Goal: Browse casually

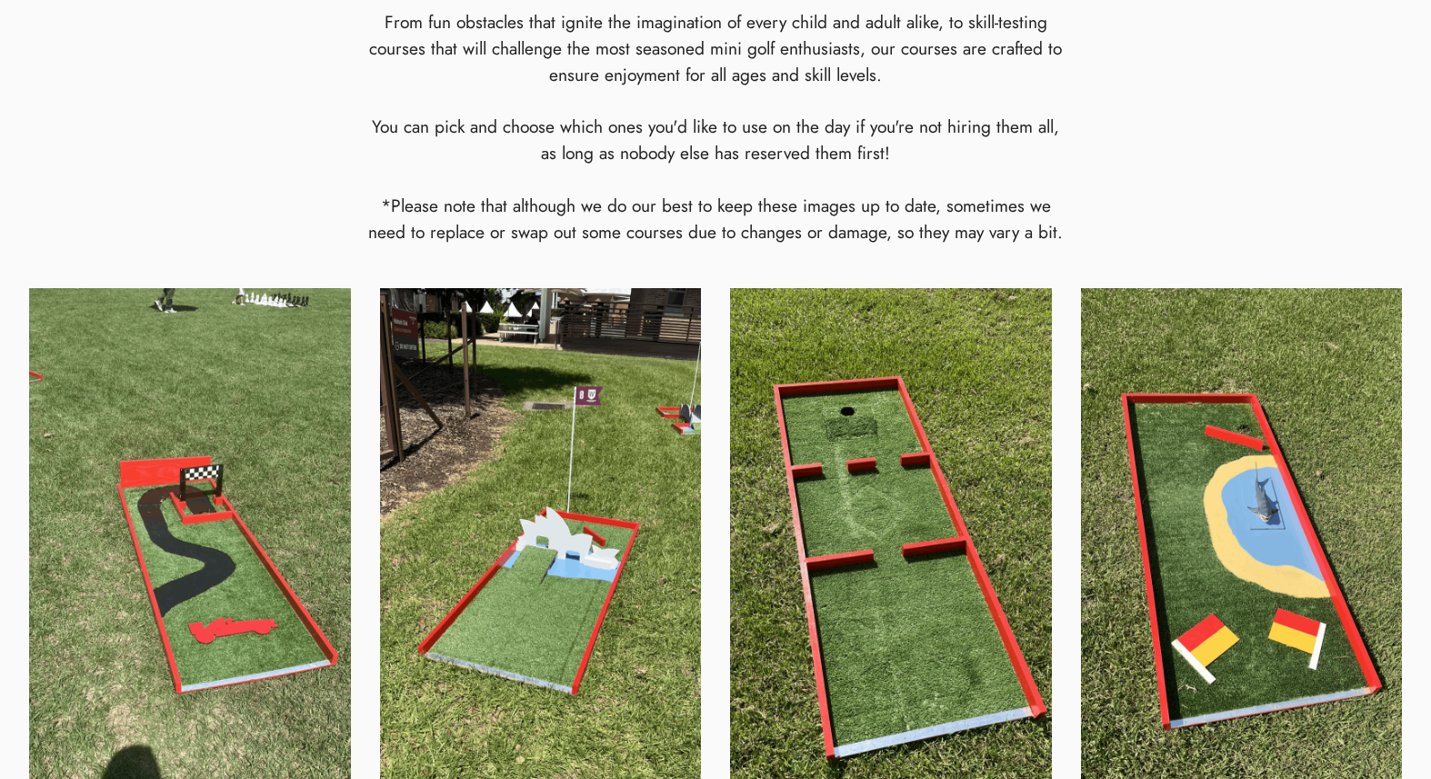
scroll to position [919, 0]
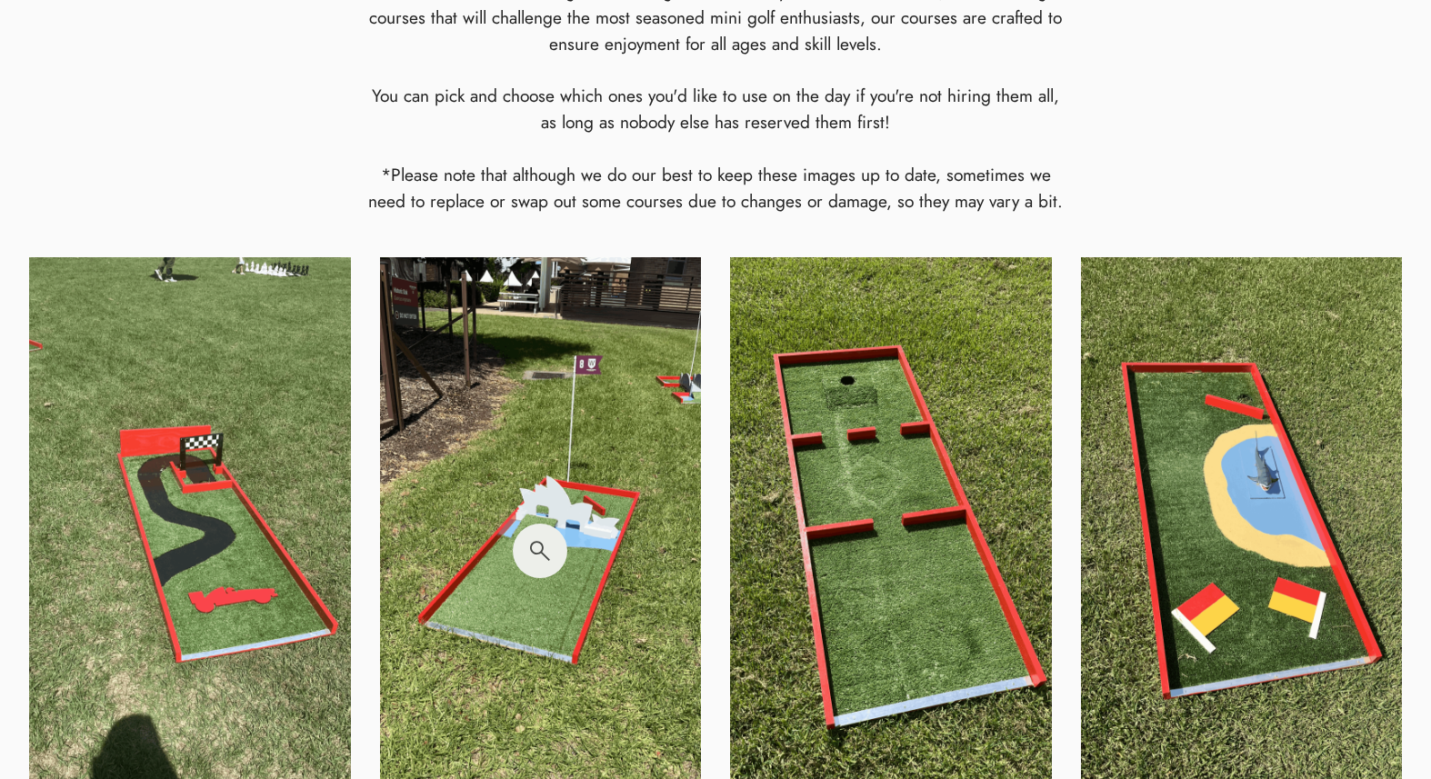
click at [593, 537] on img at bounding box center [541, 550] width 322 height 586
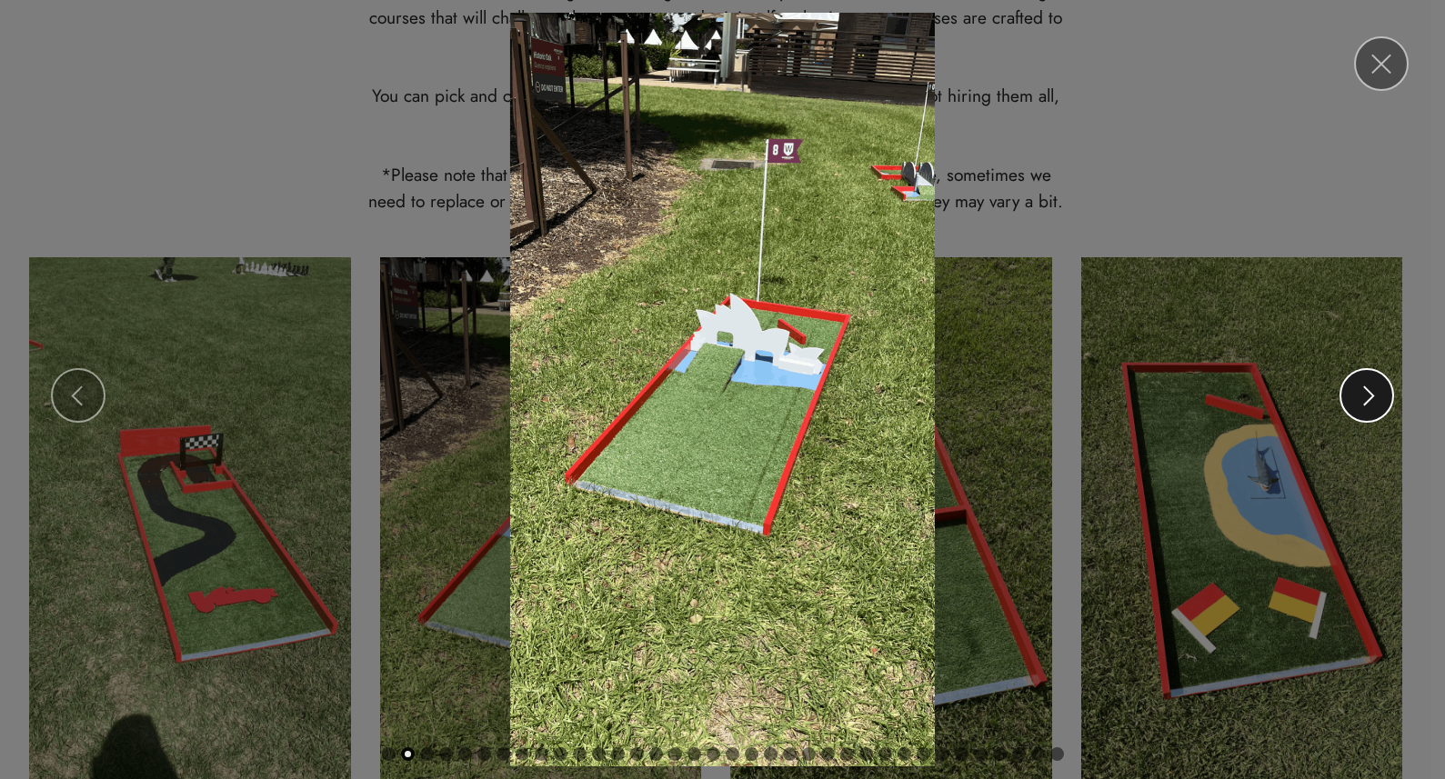
click at [1372, 397] on span at bounding box center [1370, 396] width 20 height 20
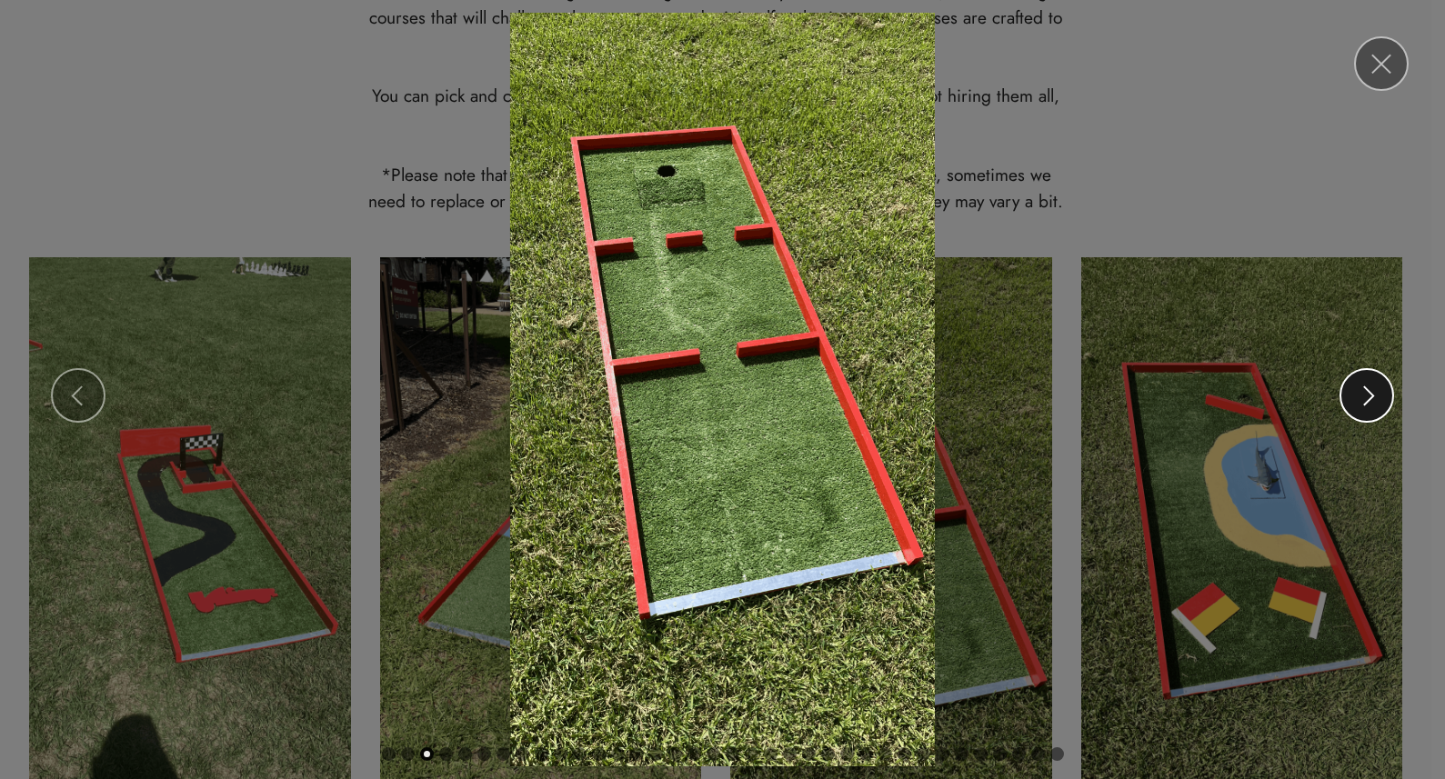
click at [1372, 397] on span at bounding box center [1370, 396] width 20 height 20
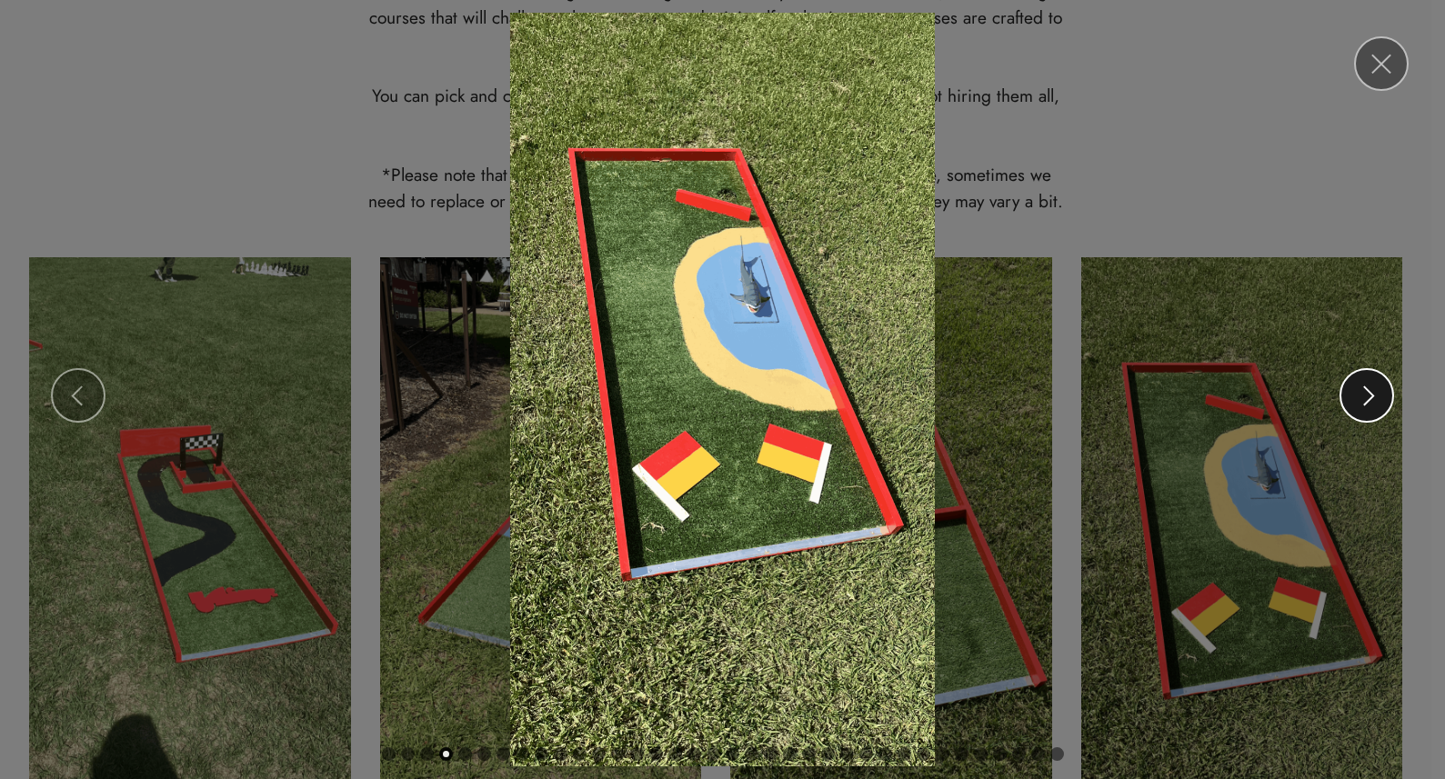
click at [1372, 397] on span at bounding box center [1370, 396] width 20 height 20
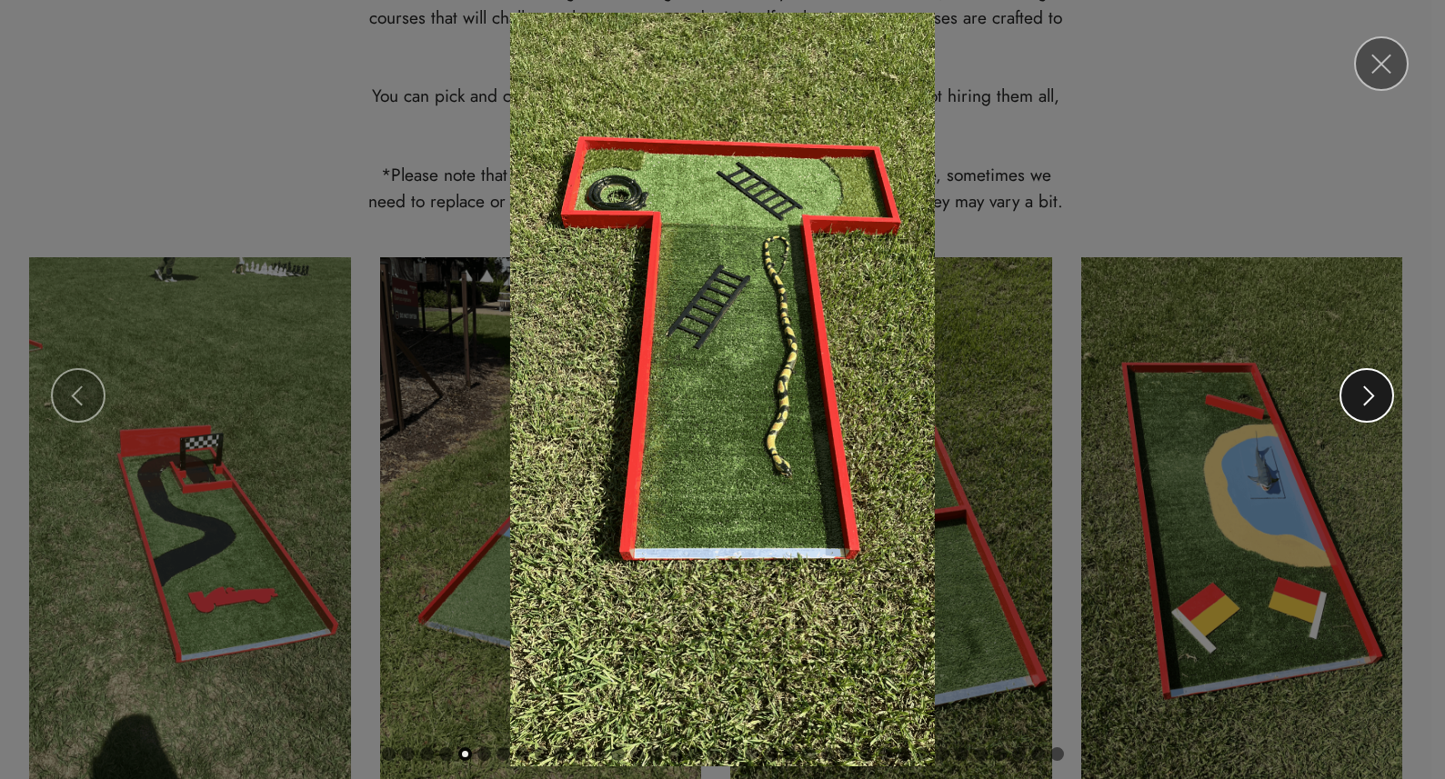
click at [1372, 397] on span at bounding box center [1370, 396] width 20 height 20
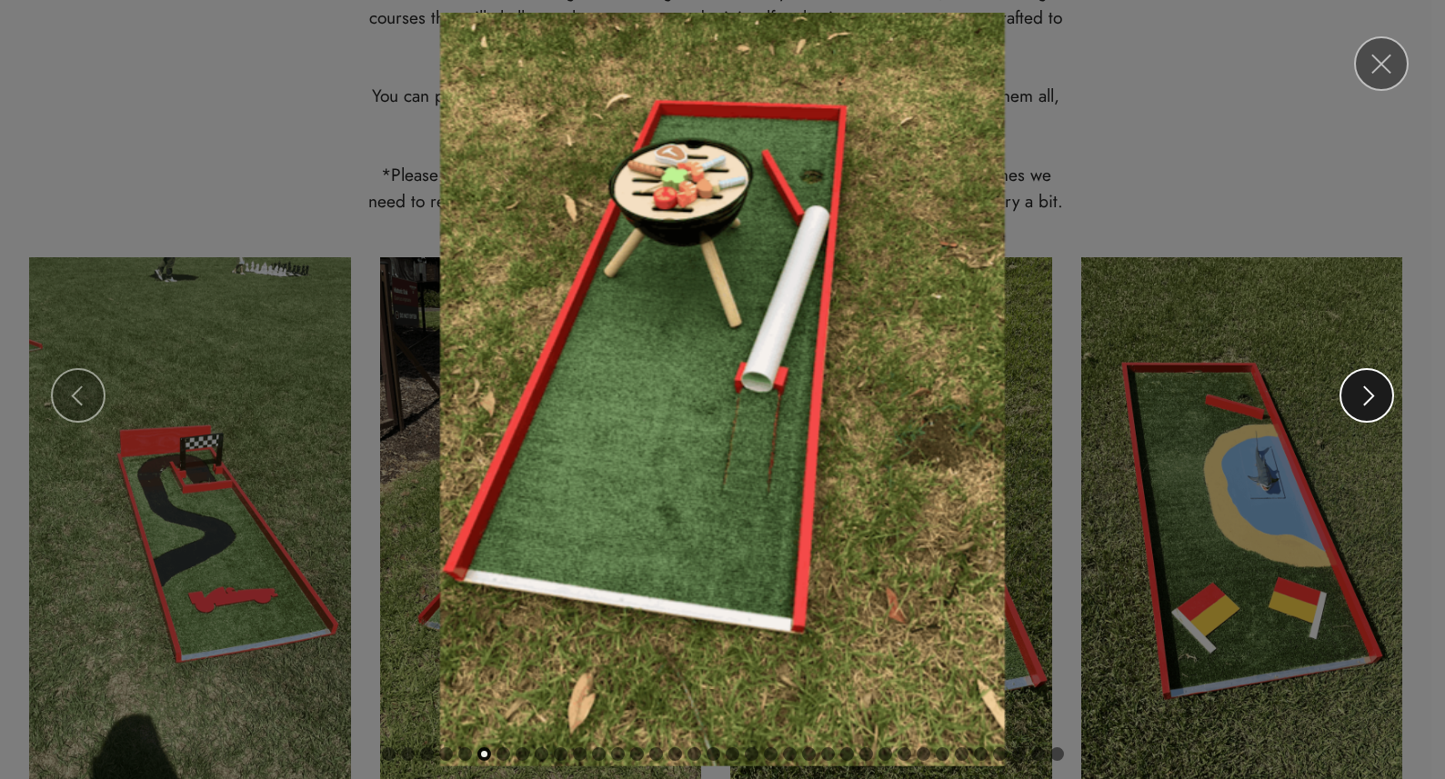
click at [1373, 397] on span at bounding box center [1370, 396] width 20 height 20
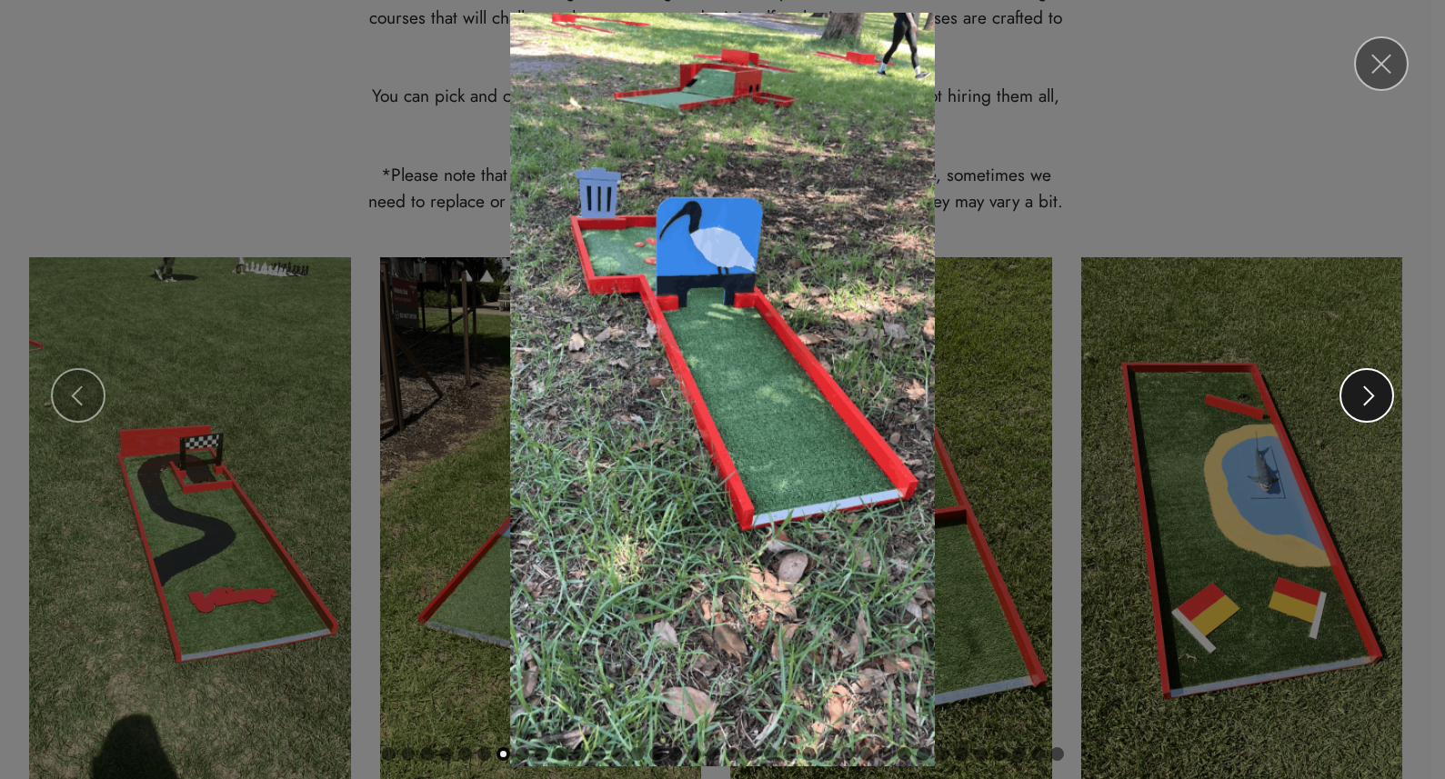
click at [1373, 397] on span at bounding box center [1370, 396] width 20 height 20
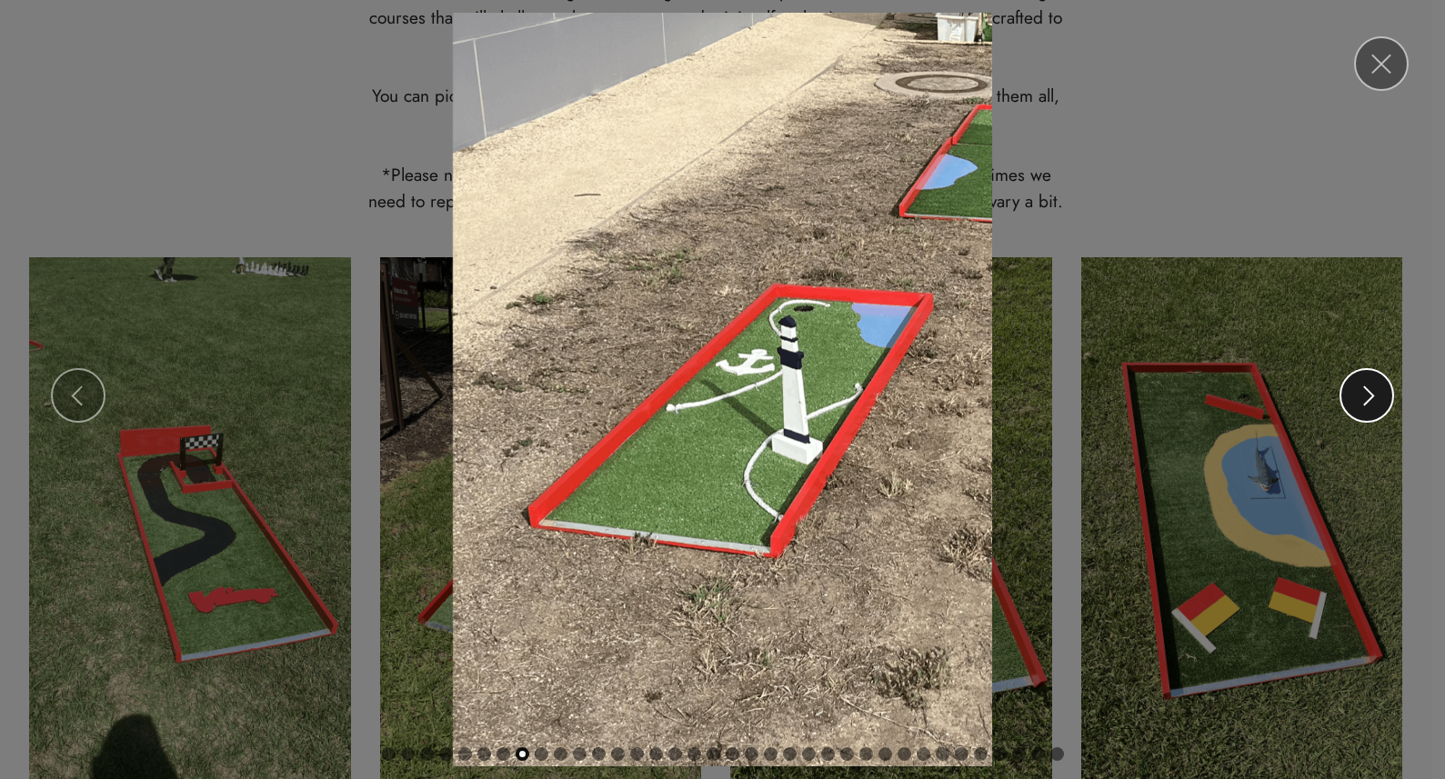
click at [1373, 397] on span at bounding box center [1370, 396] width 20 height 20
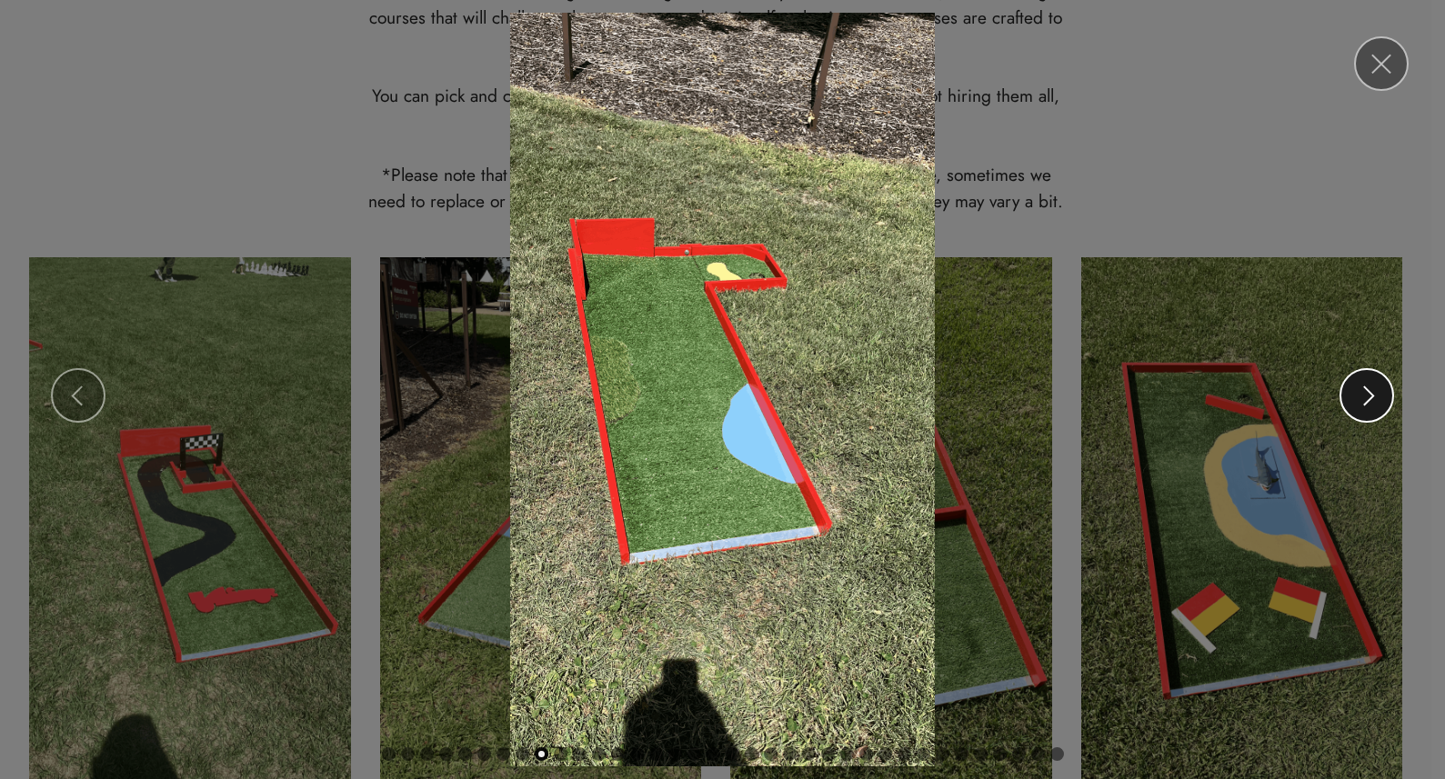
click at [1373, 397] on span at bounding box center [1370, 396] width 20 height 20
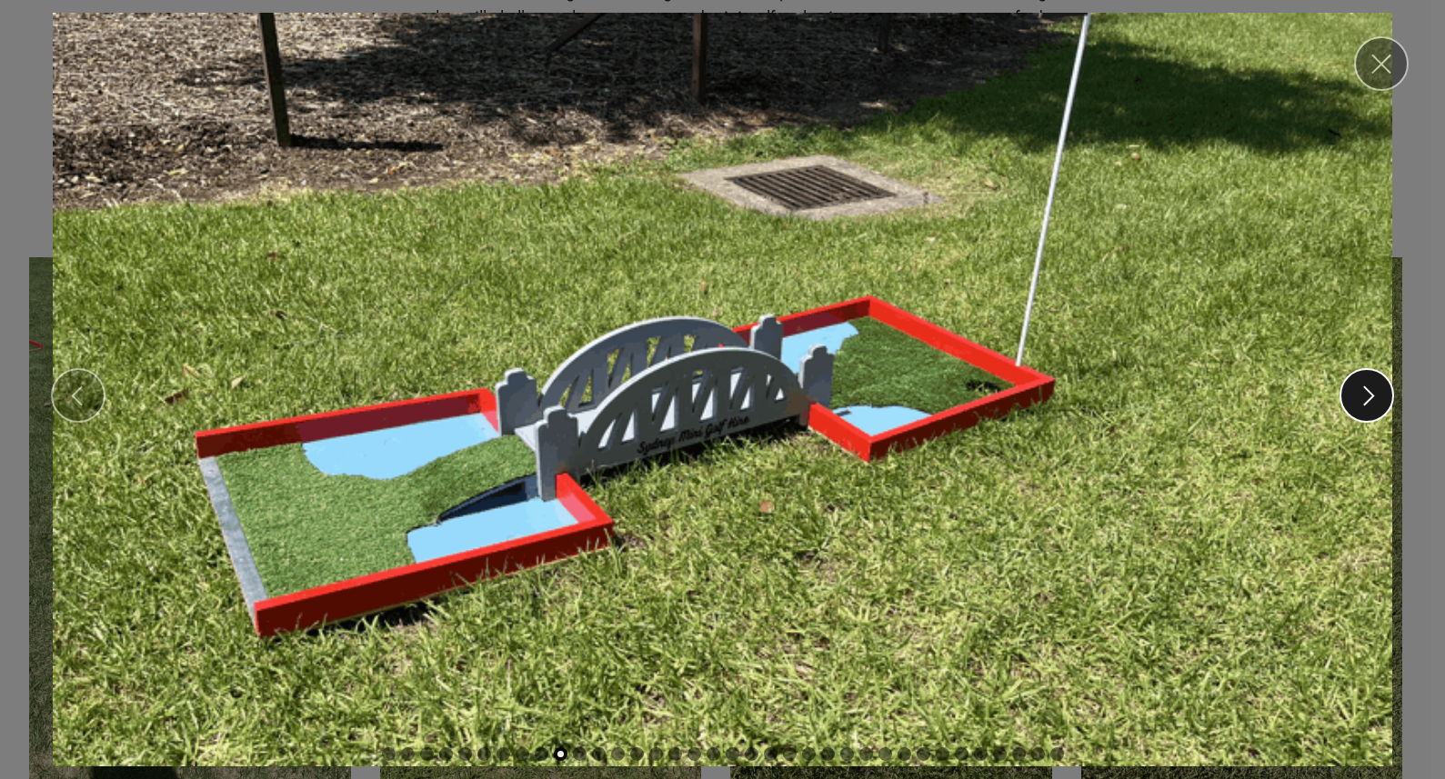
click at [1373, 397] on span at bounding box center [1370, 396] width 20 height 20
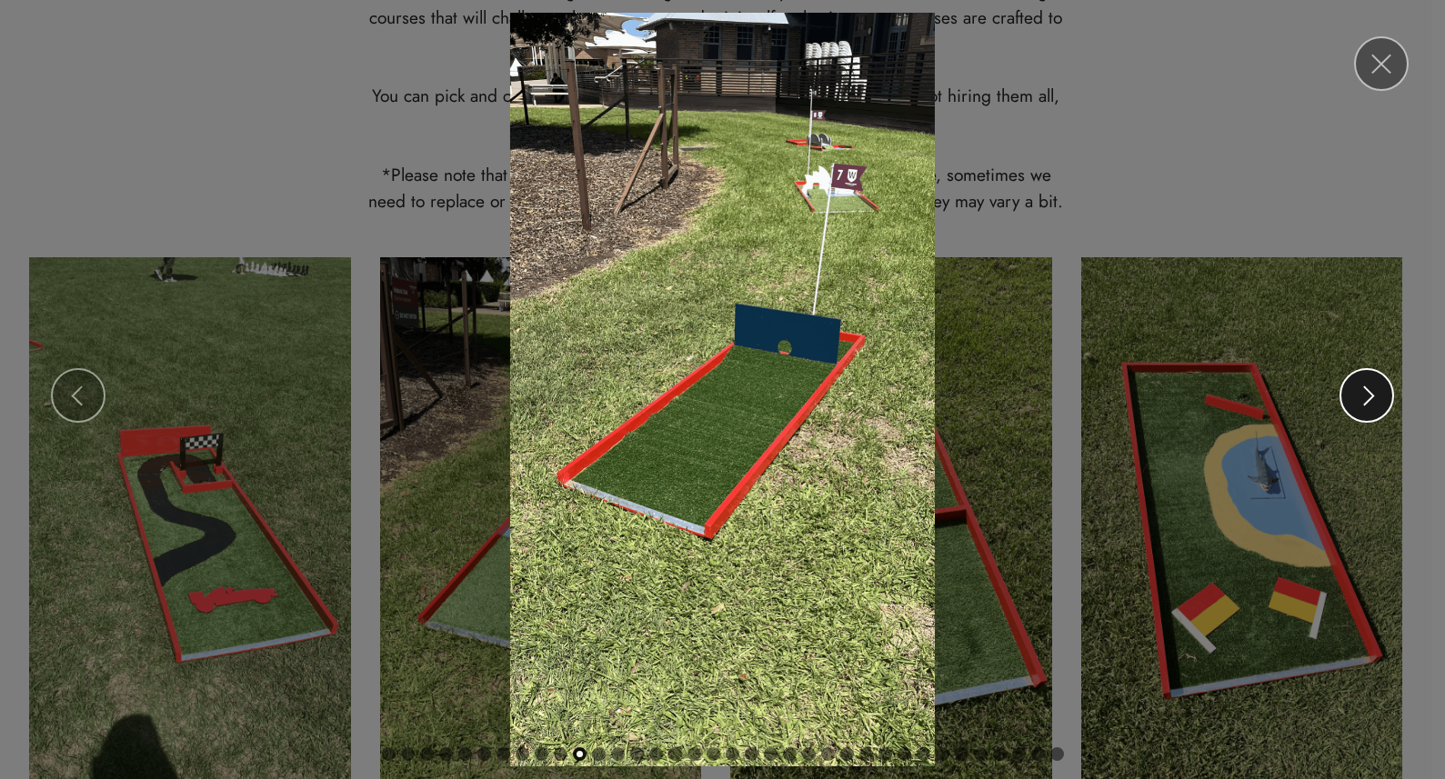
click at [1369, 397] on span at bounding box center [1370, 396] width 20 height 20
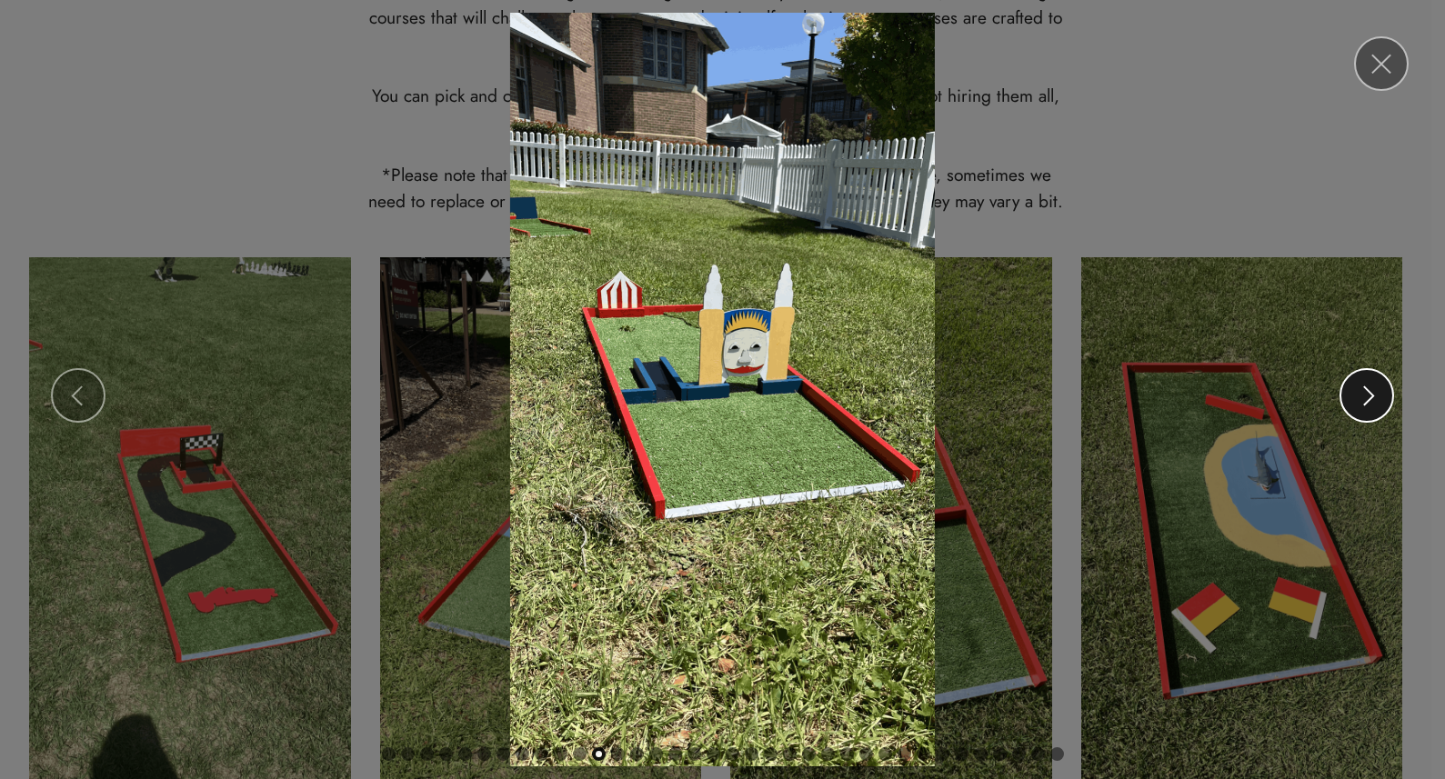
click at [1369, 397] on span at bounding box center [1370, 396] width 20 height 20
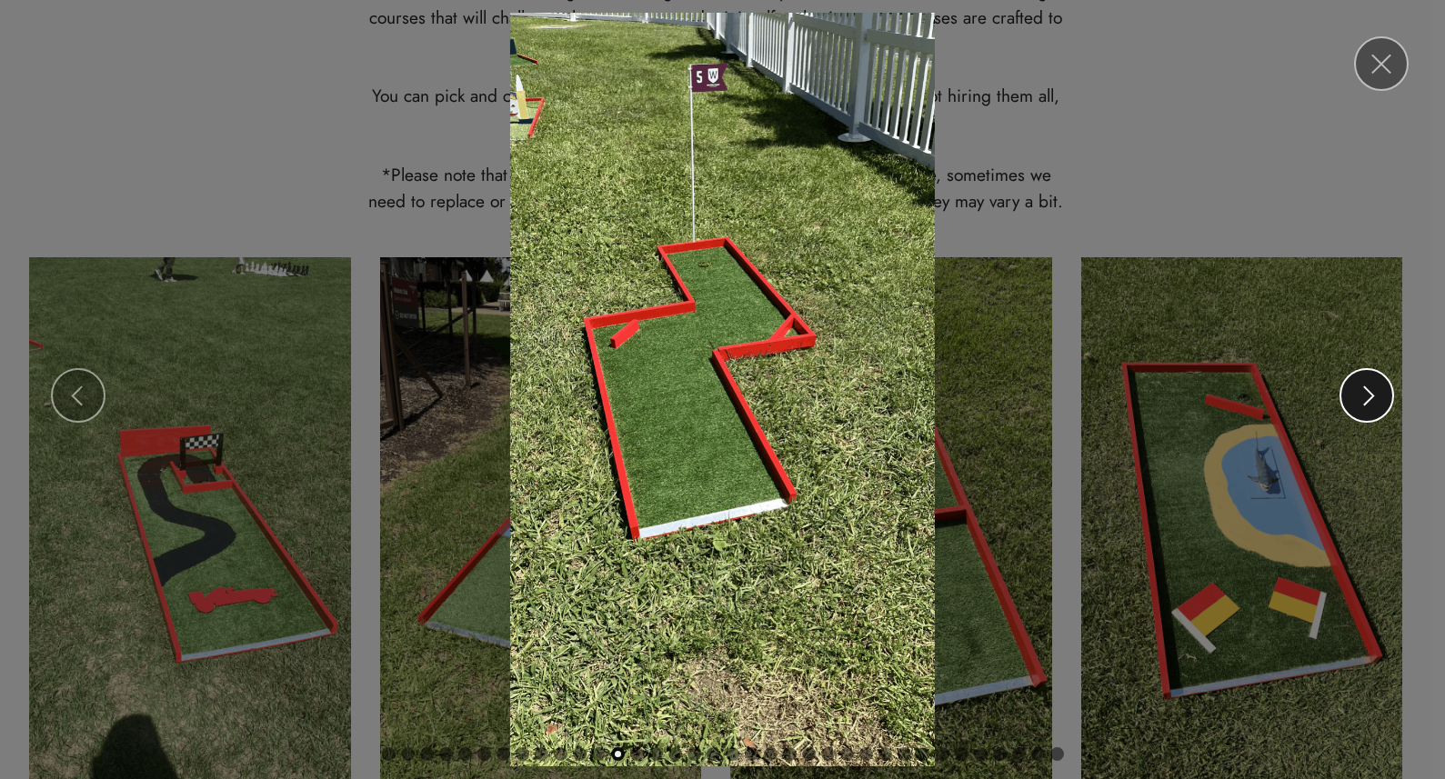
click at [1369, 397] on span at bounding box center [1370, 396] width 20 height 20
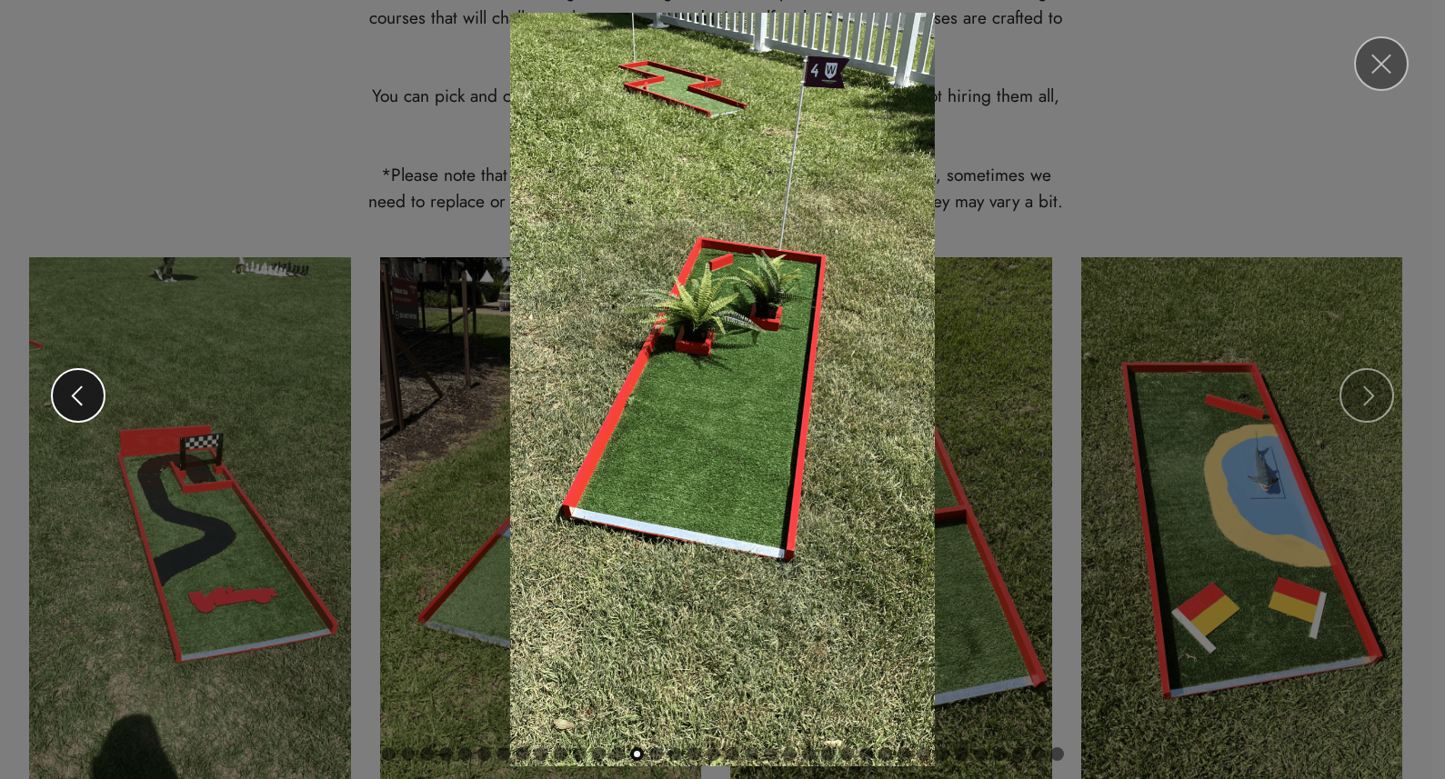
click at [73, 400] on span at bounding box center [76, 396] width 20 height 20
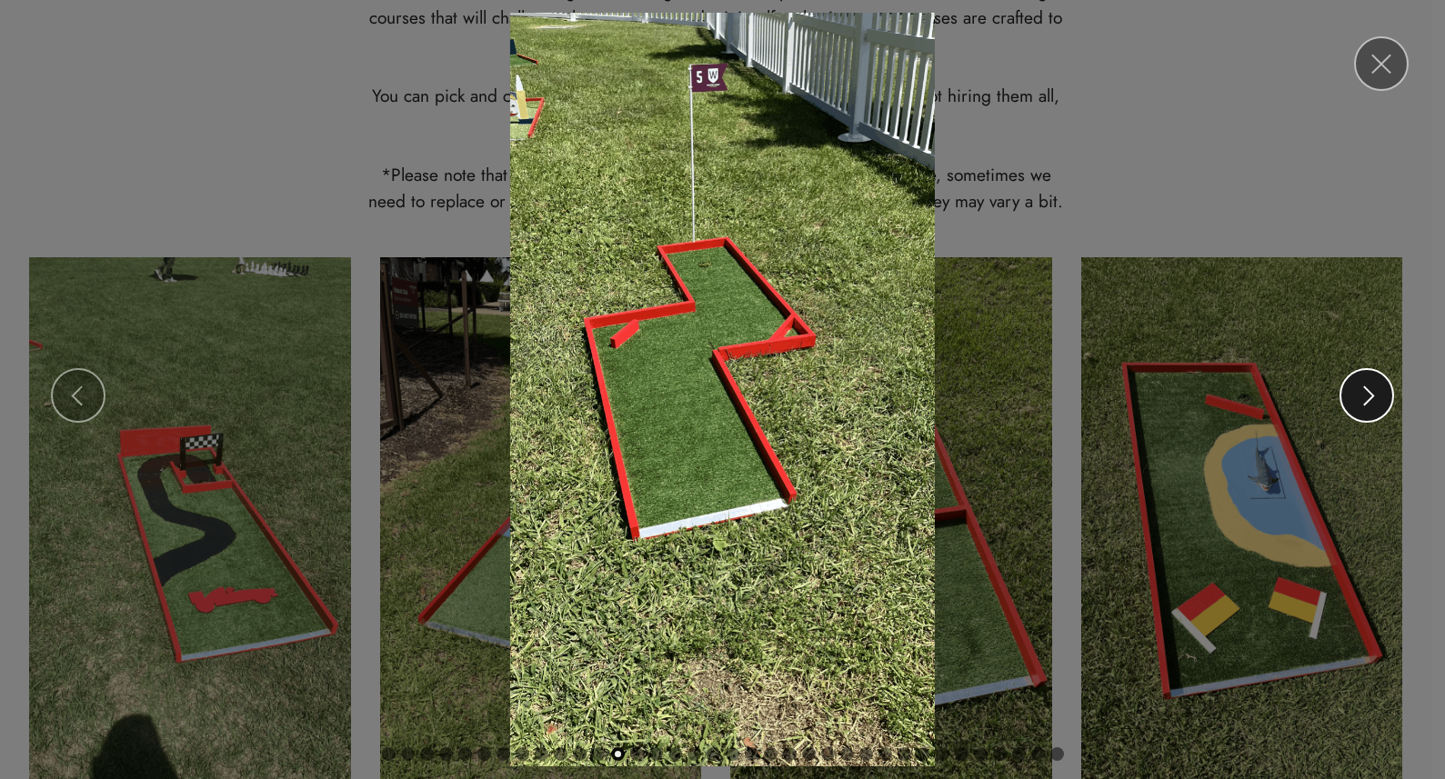
click at [1378, 393] on span at bounding box center [1370, 396] width 20 height 20
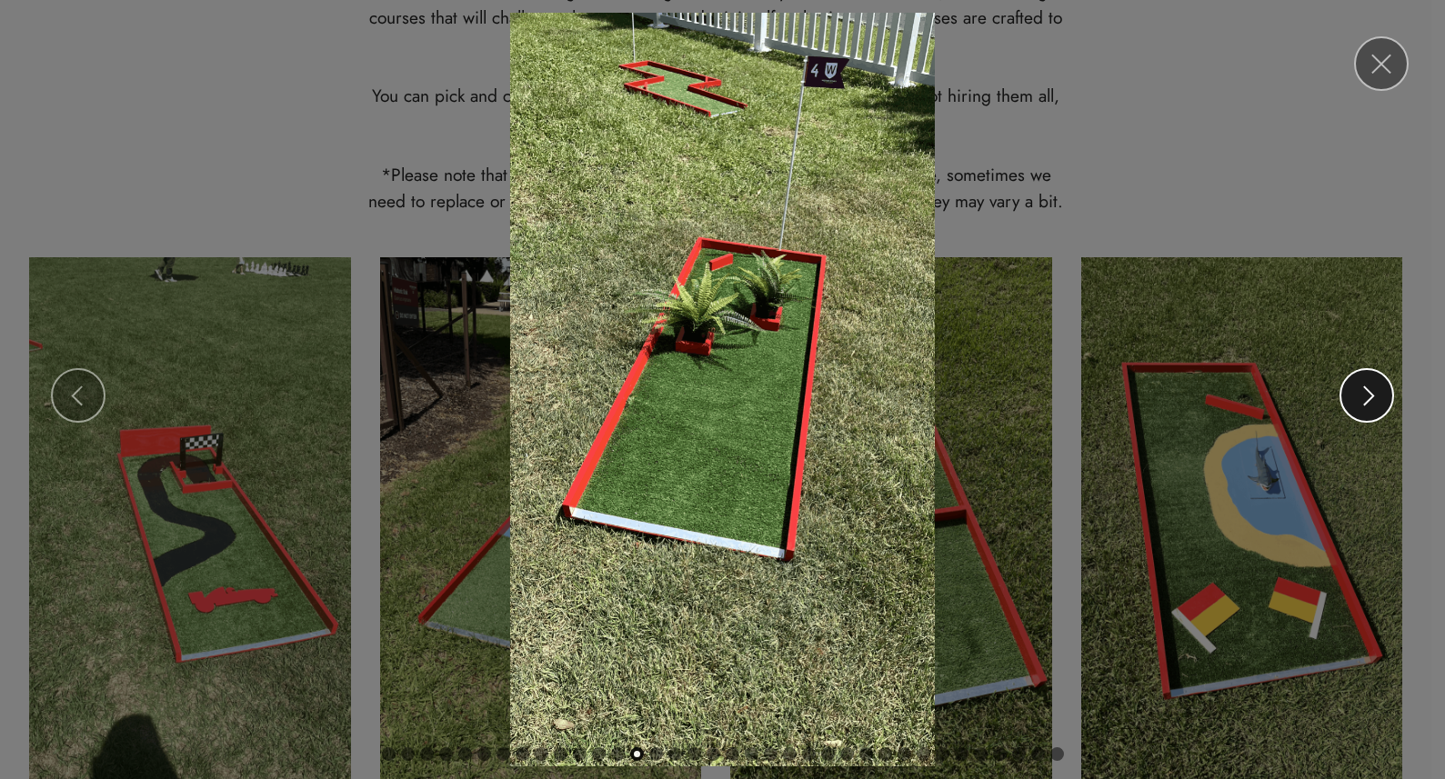
click at [1378, 393] on span at bounding box center [1370, 396] width 20 height 20
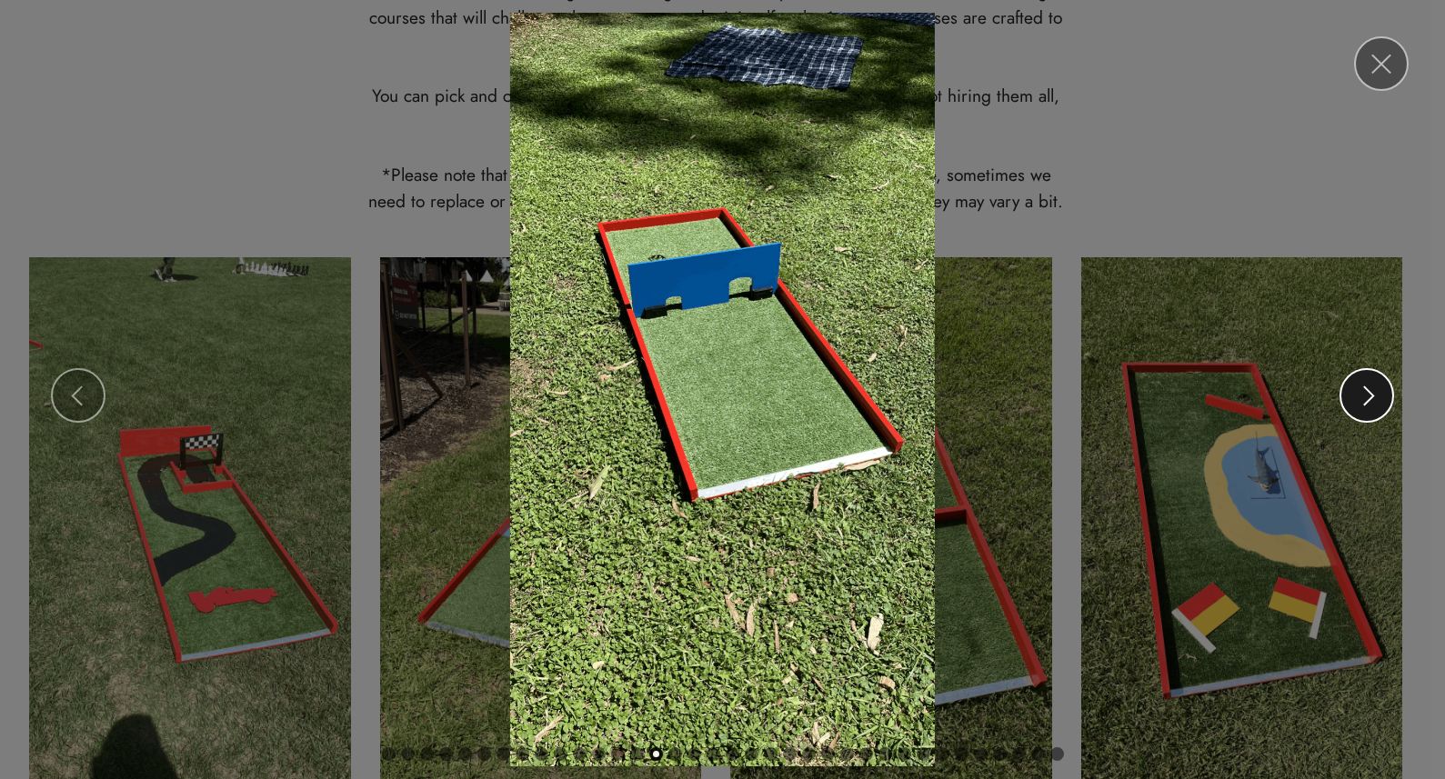
click at [1378, 393] on span at bounding box center [1370, 396] width 20 height 20
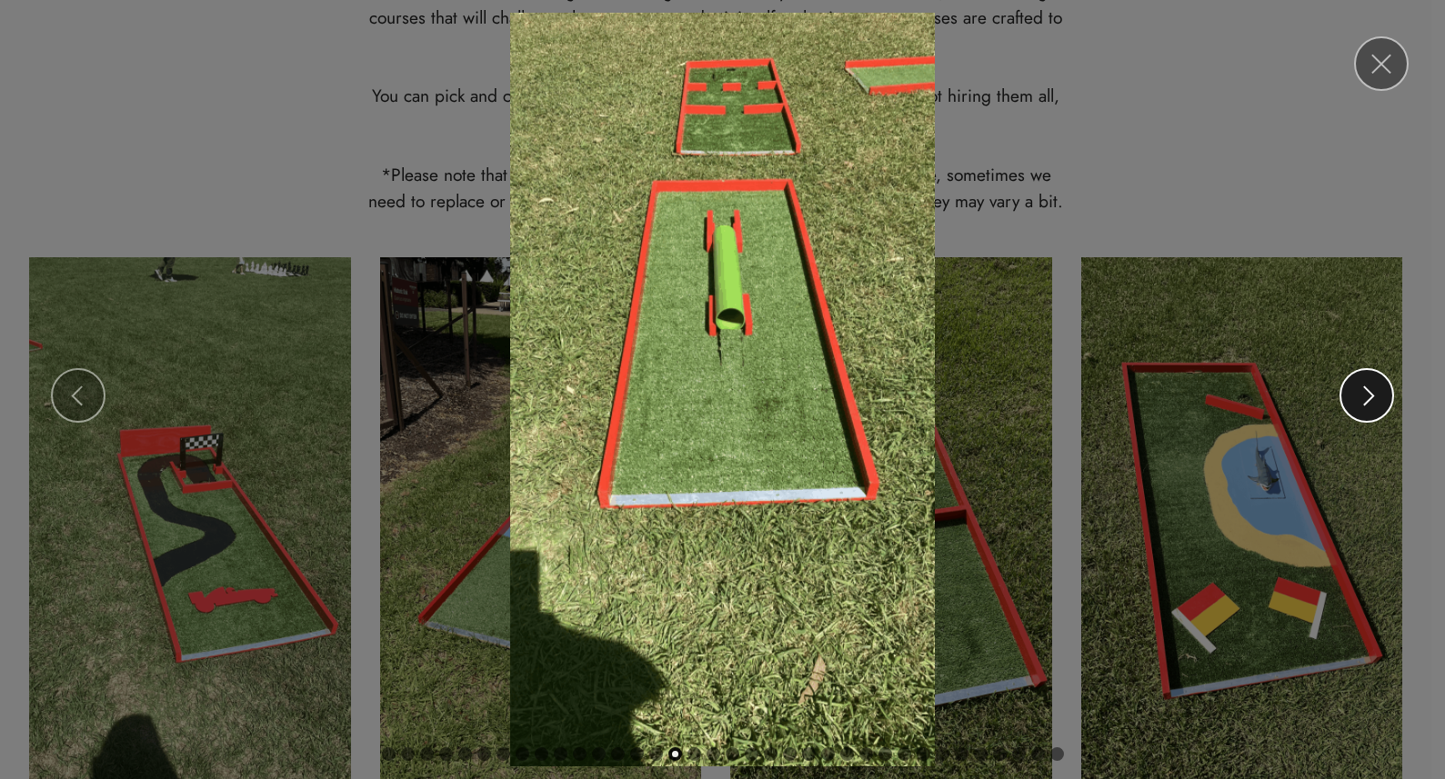
click at [1378, 393] on span at bounding box center [1370, 396] width 20 height 20
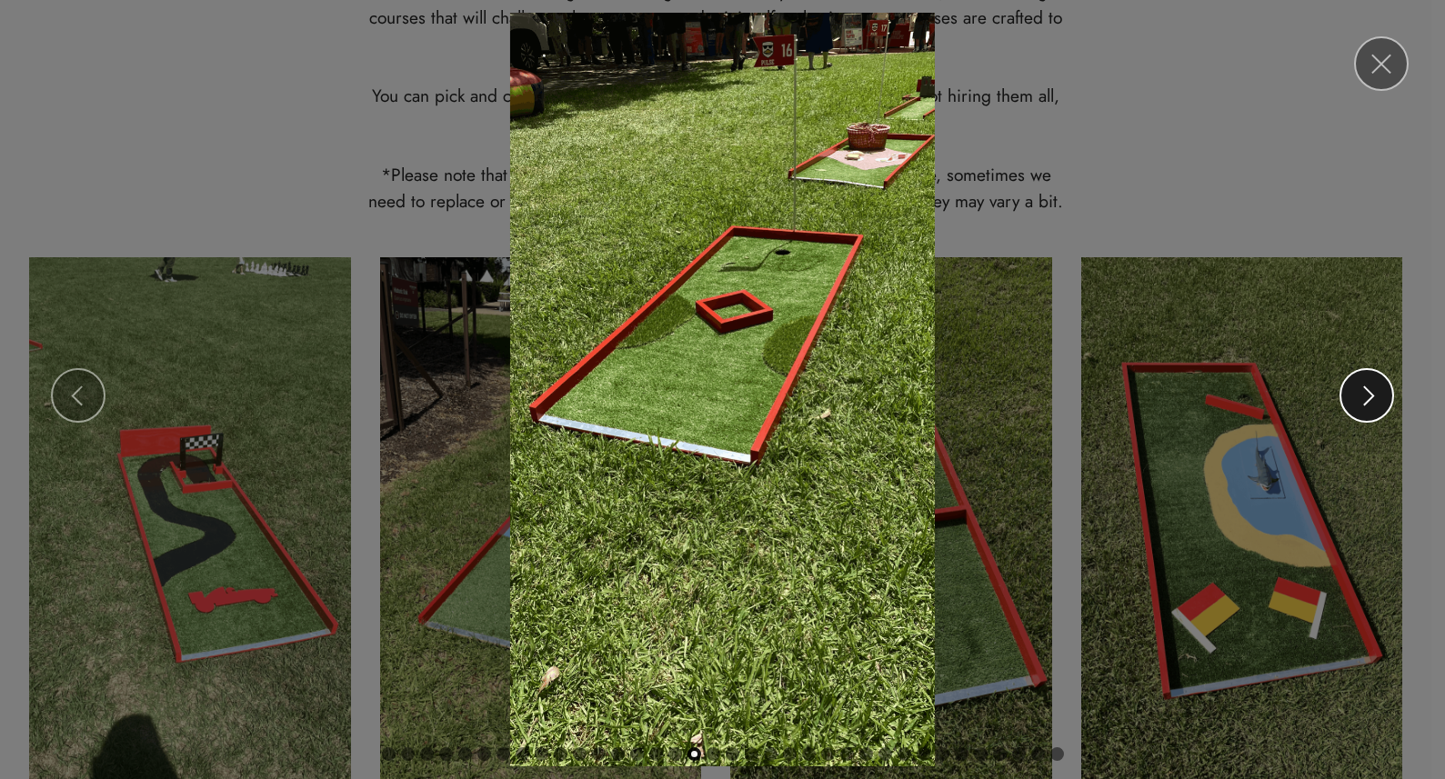
click at [1378, 393] on span at bounding box center [1370, 396] width 20 height 20
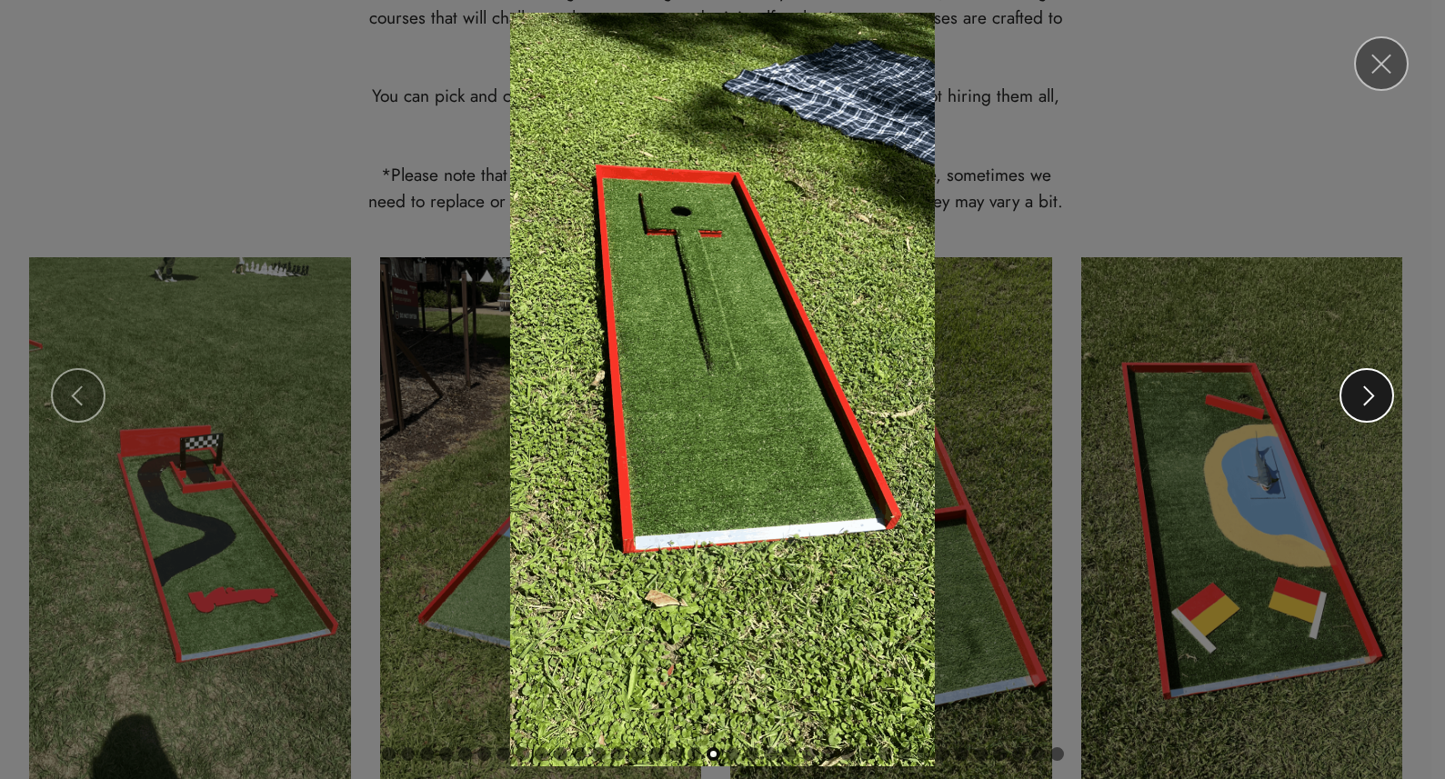
click at [1378, 393] on span at bounding box center [1370, 396] width 20 height 20
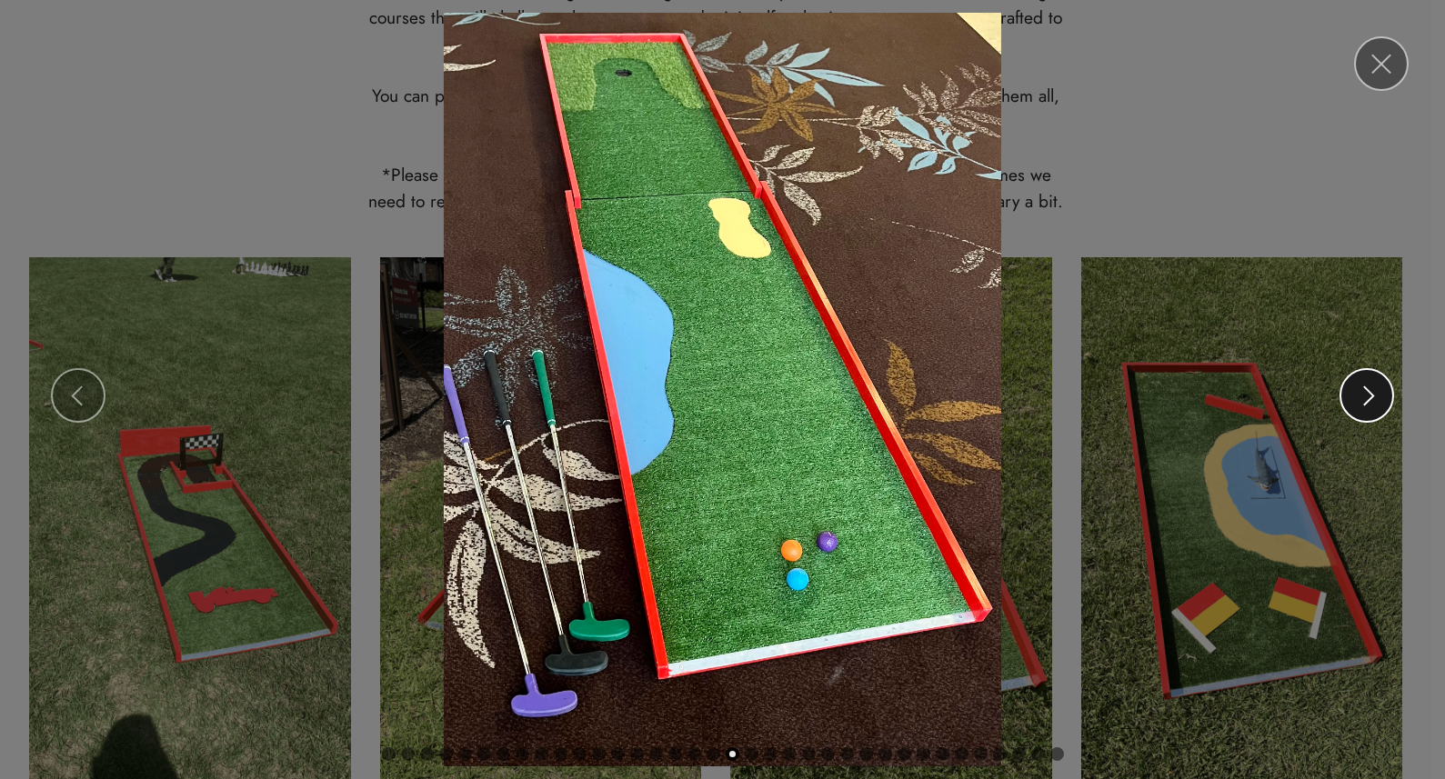
click at [1378, 393] on span at bounding box center [1370, 396] width 20 height 20
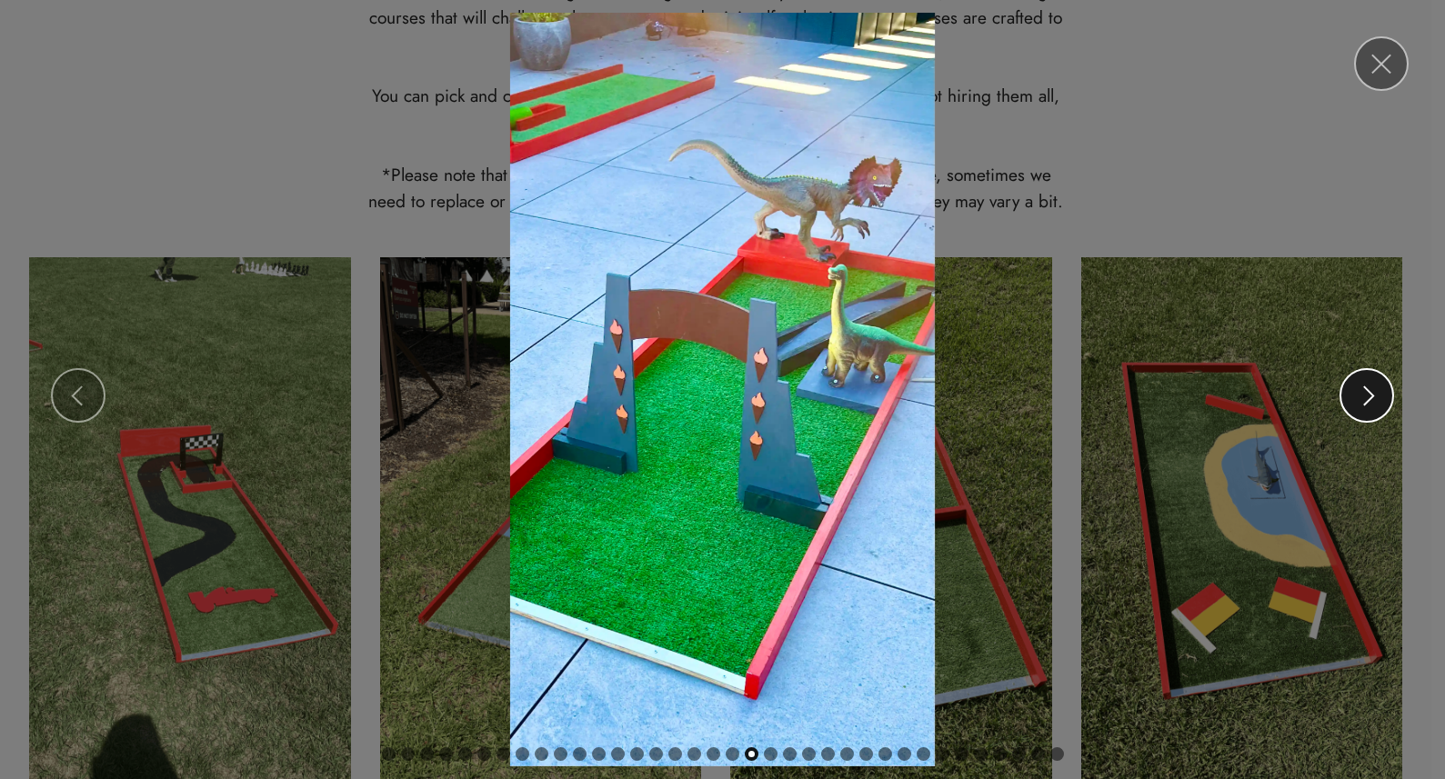
click at [1378, 393] on span at bounding box center [1370, 396] width 20 height 20
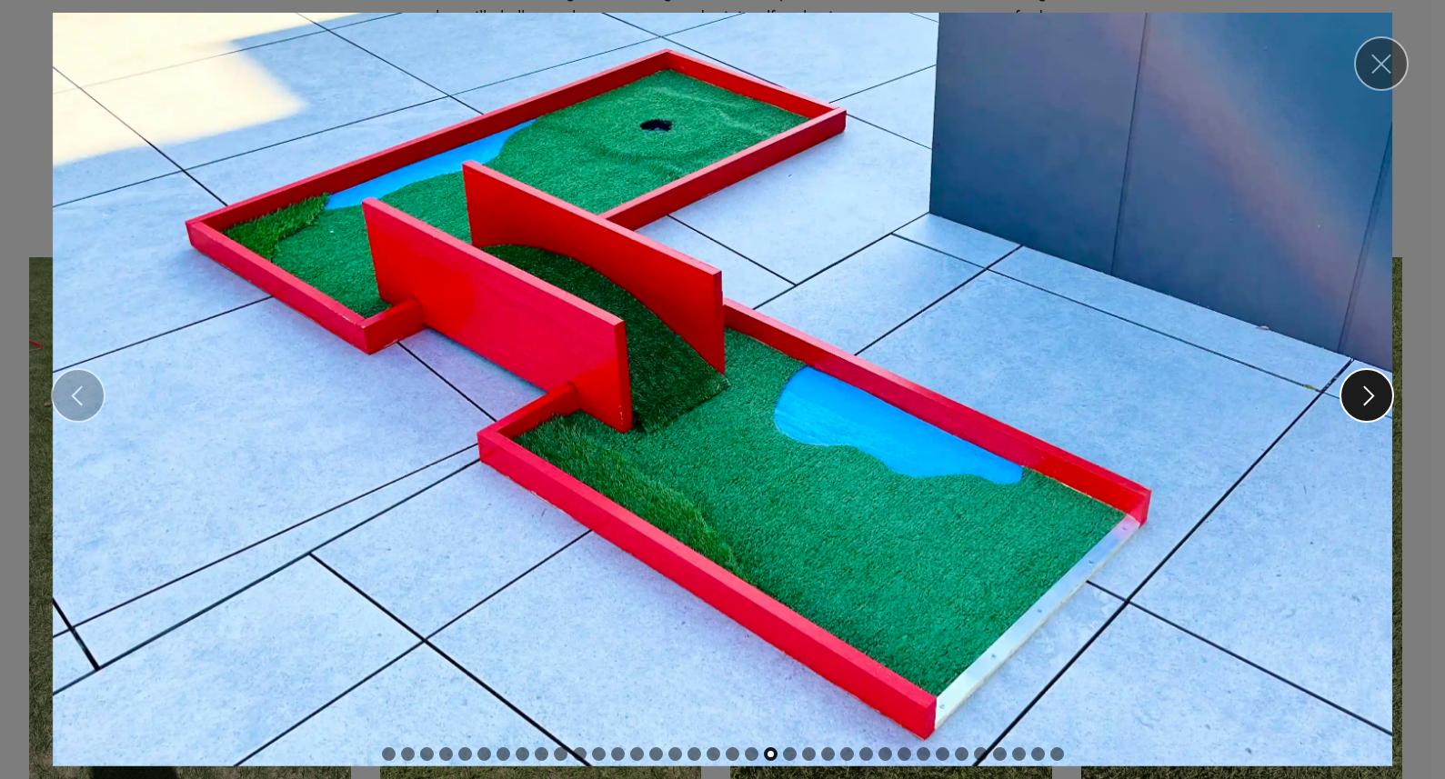
click at [1378, 393] on span at bounding box center [1370, 396] width 20 height 20
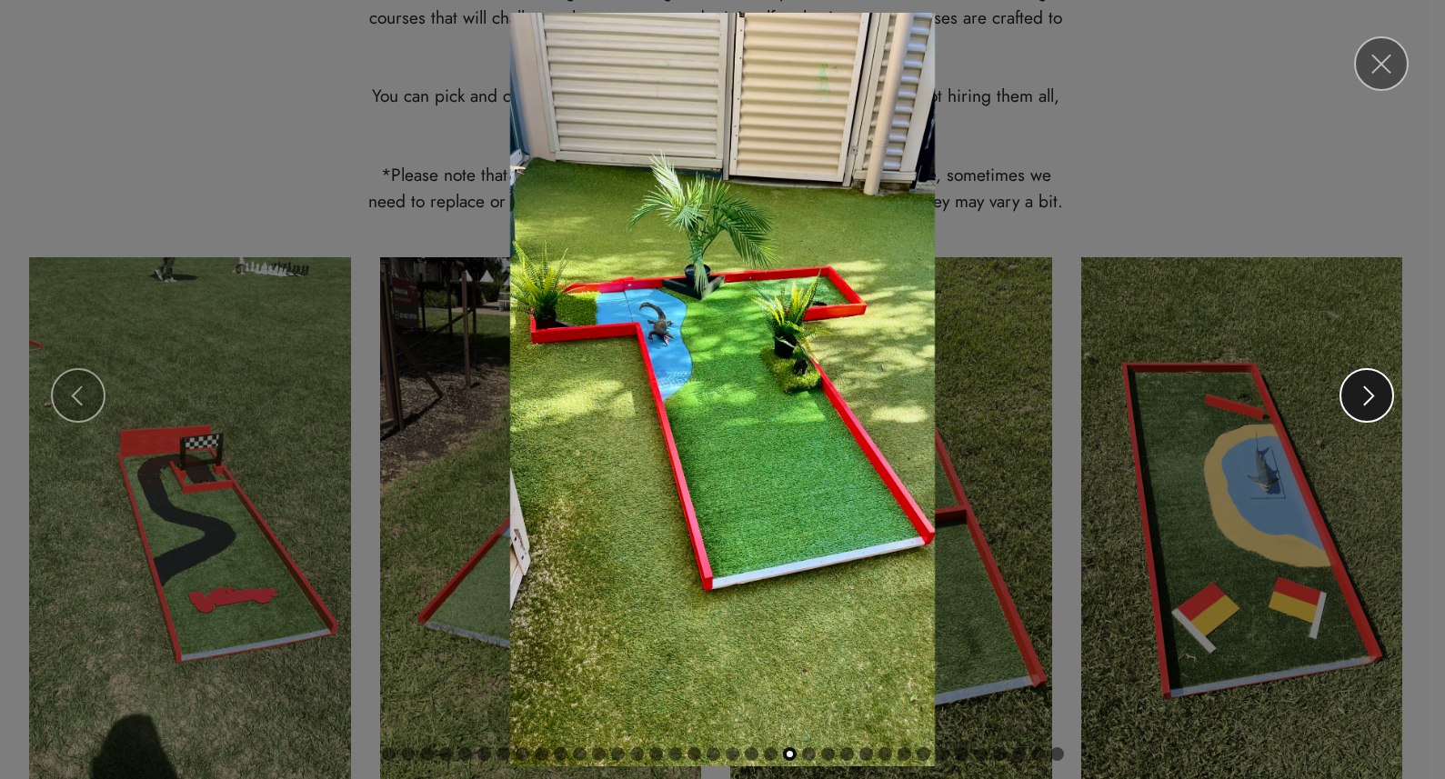
click at [1378, 393] on span at bounding box center [1370, 396] width 20 height 20
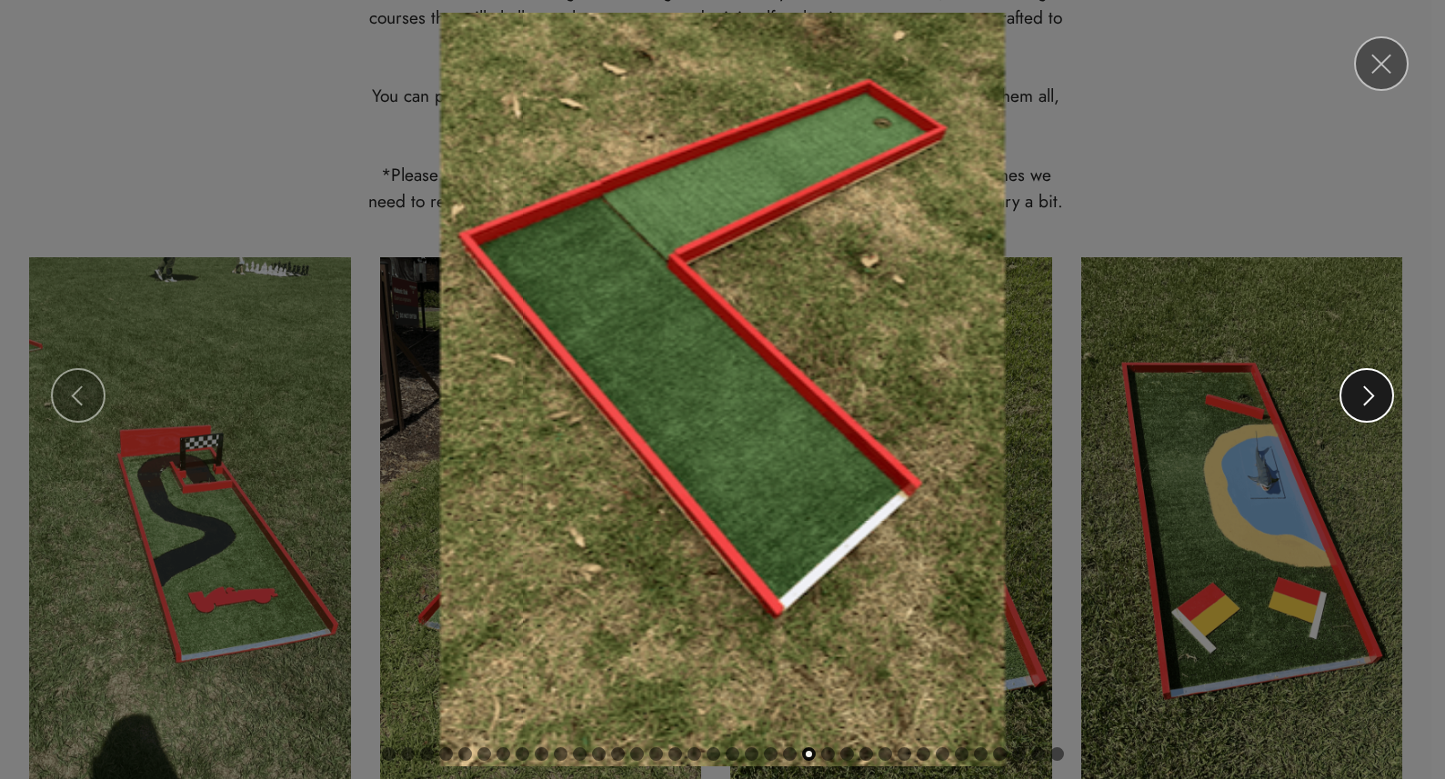
click at [1378, 393] on span at bounding box center [1370, 396] width 20 height 20
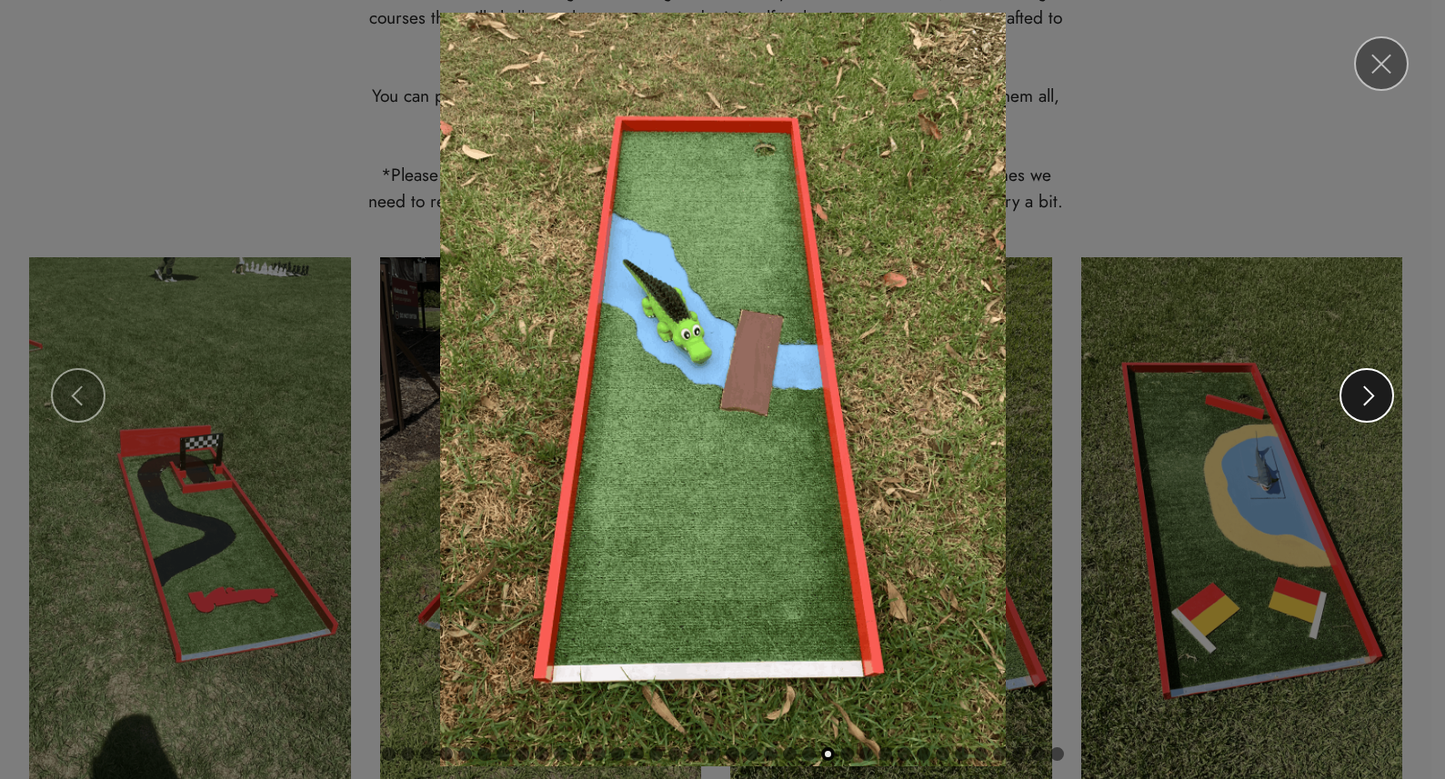
click at [1378, 393] on span at bounding box center [1370, 396] width 20 height 20
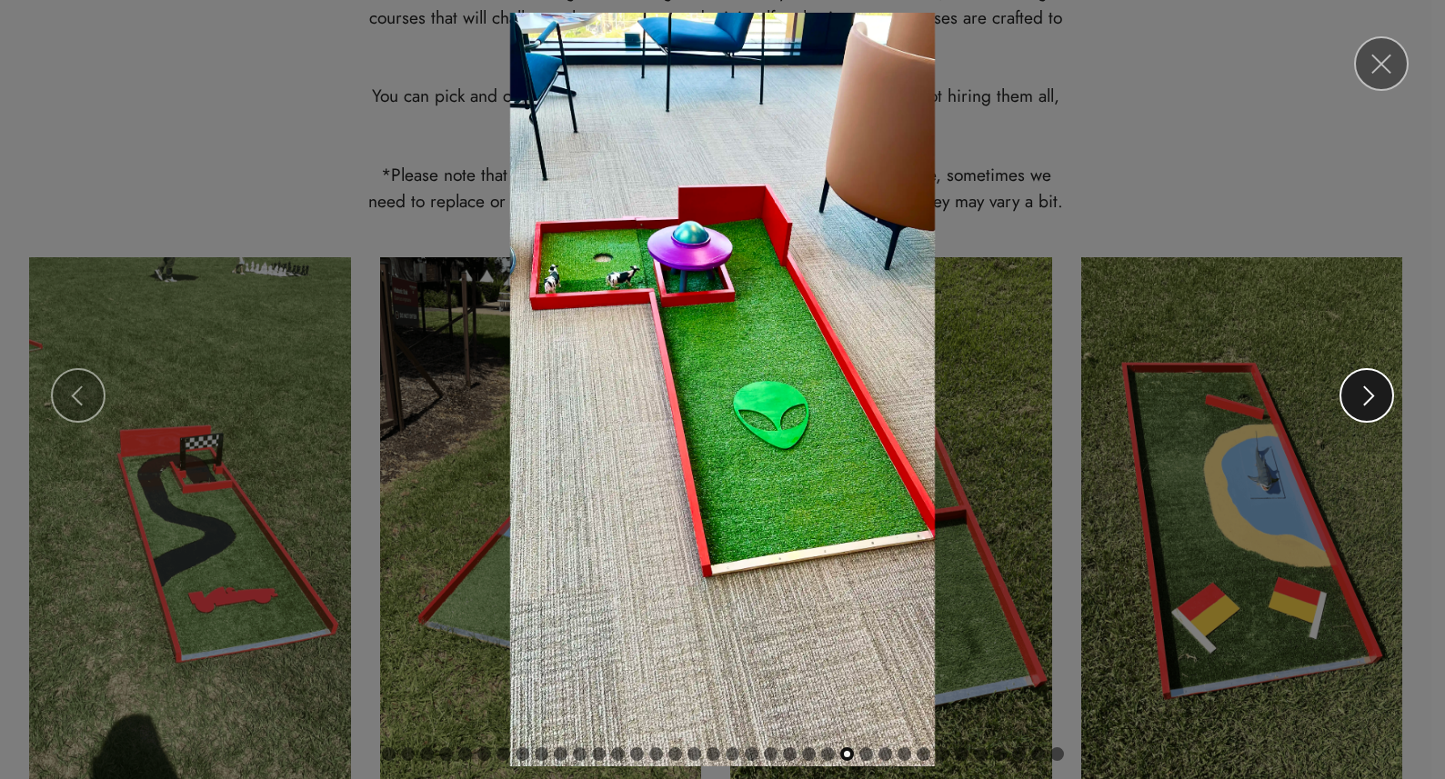
click at [1378, 393] on span at bounding box center [1370, 396] width 20 height 20
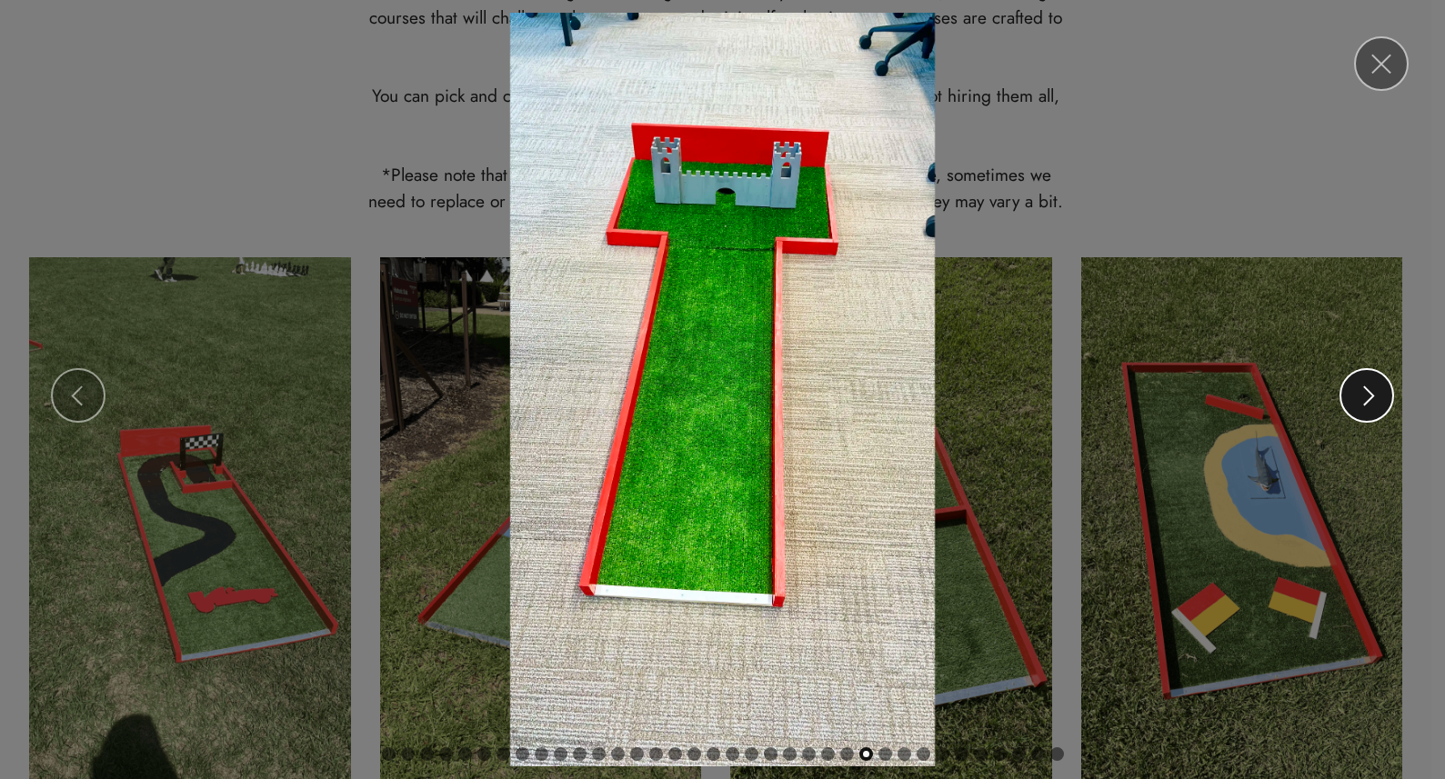
click at [1378, 393] on span at bounding box center [1370, 396] width 20 height 20
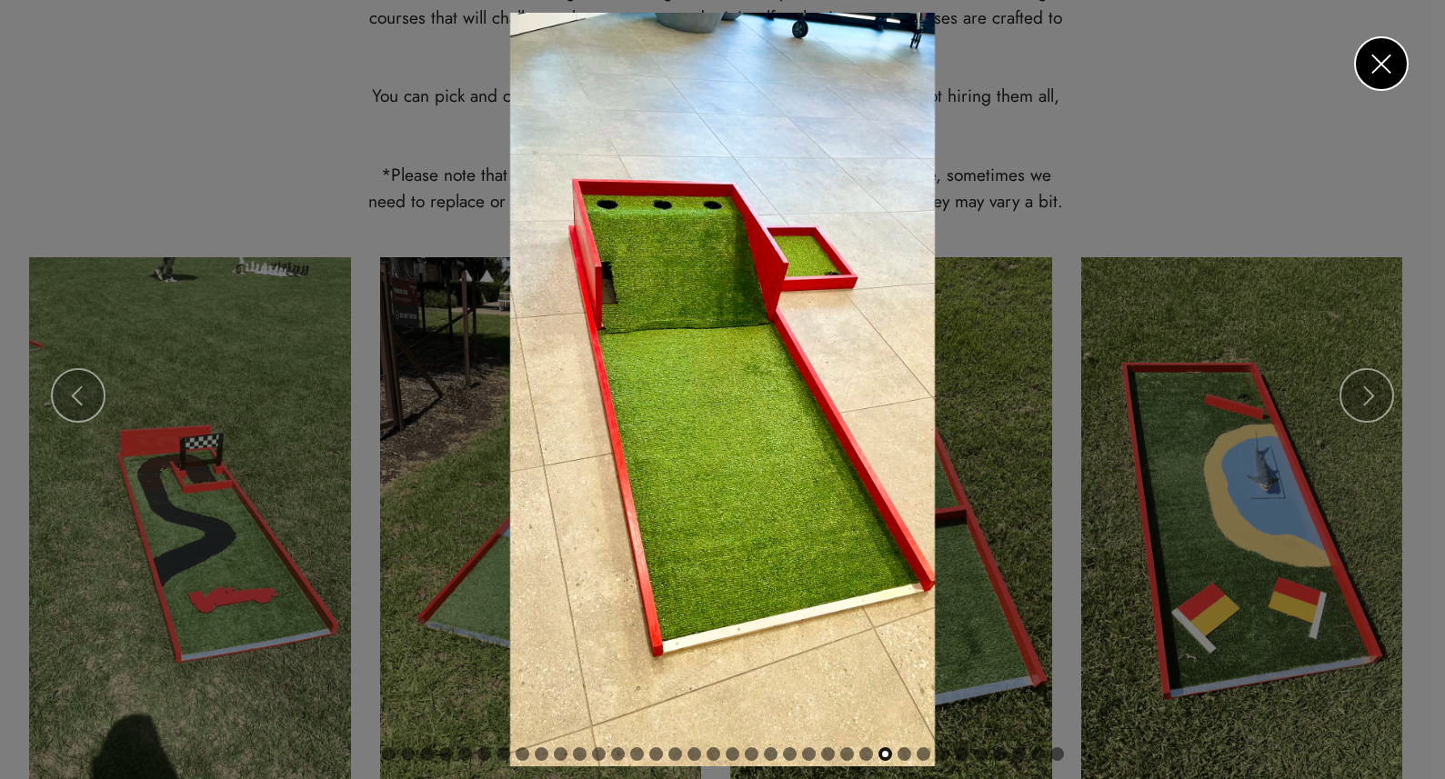
click at [1372, 74] on link "Close" at bounding box center [1381, 63] width 55 height 55
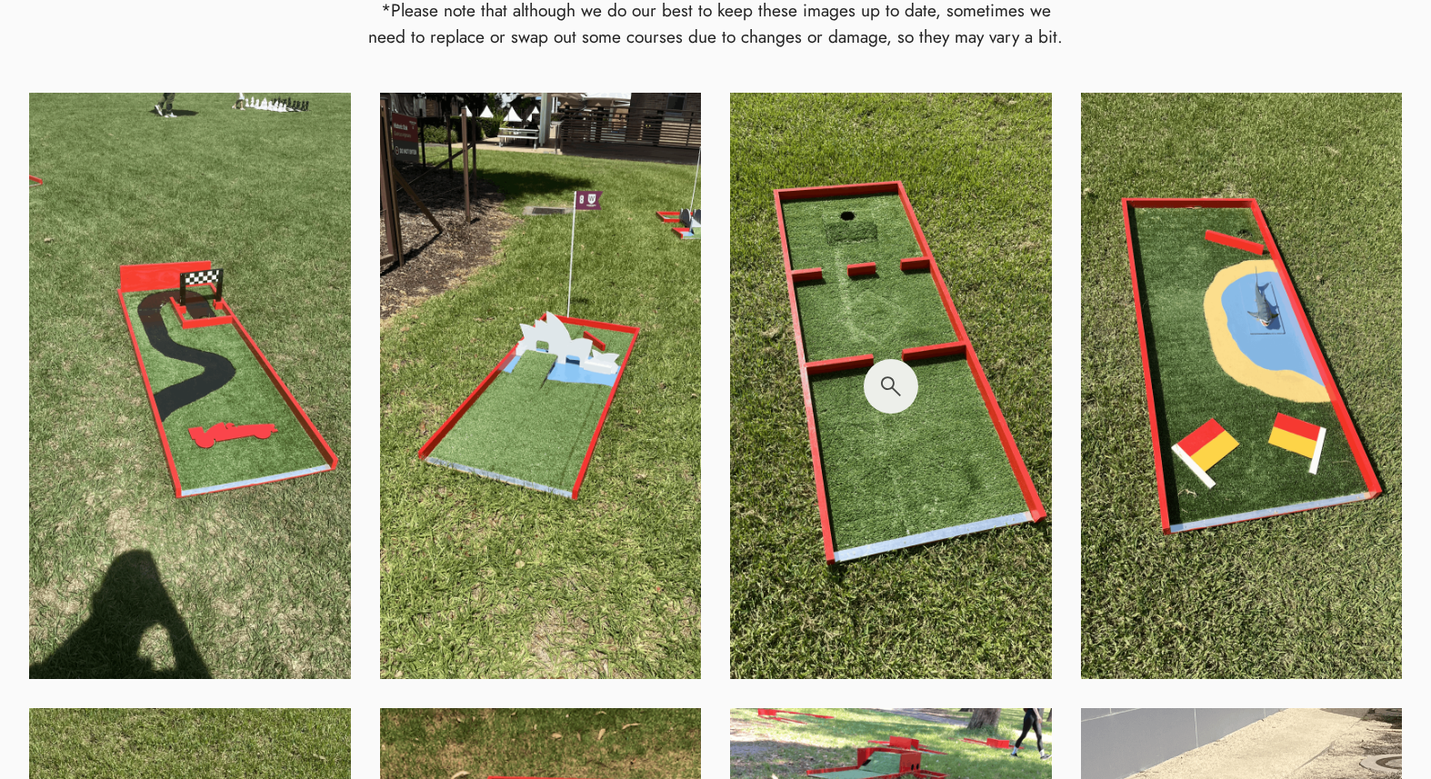
scroll to position [1085, 0]
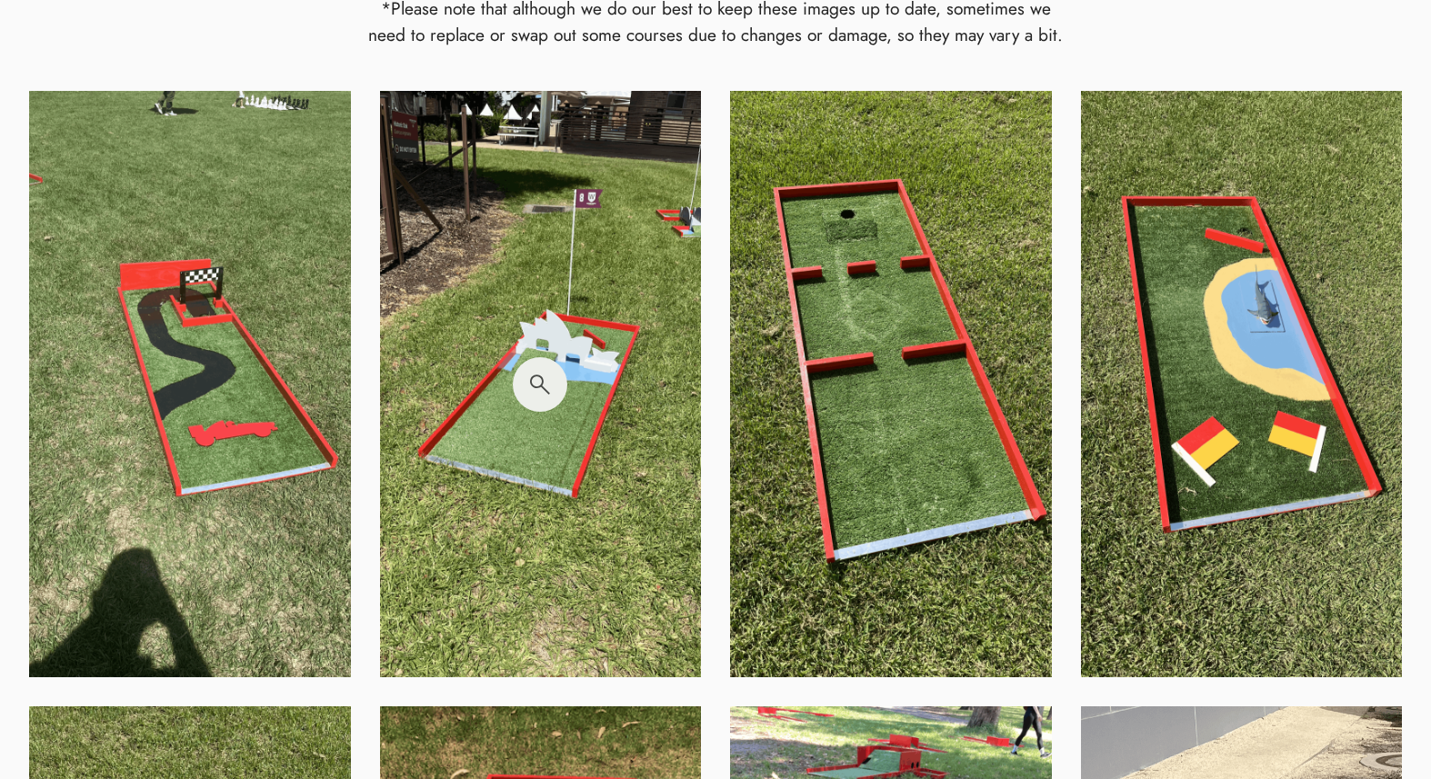
click at [532, 387] on img at bounding box center [541, 384] width 322 height 586
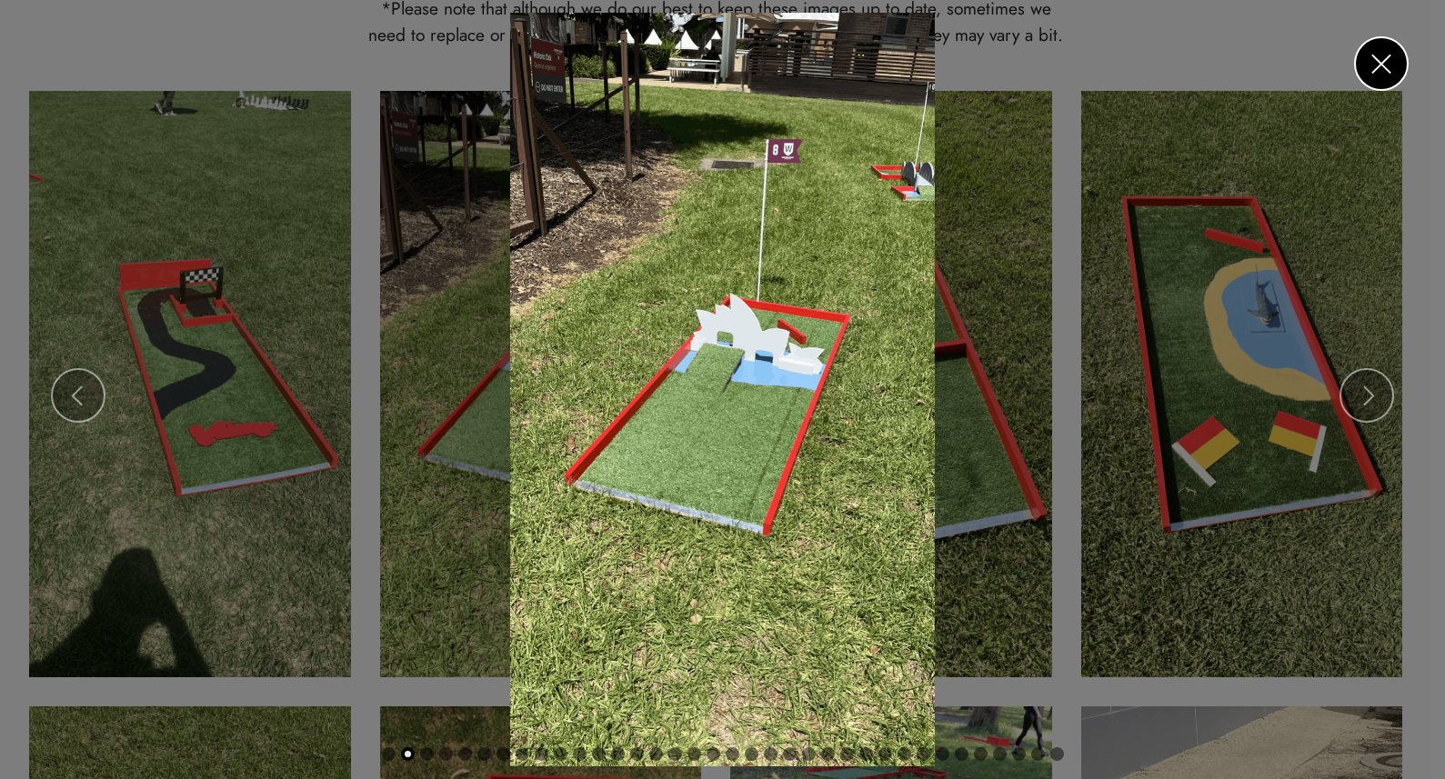
click at [1383, 72] on link "Close" at bounding box center [1381, 63] width 55 height 55
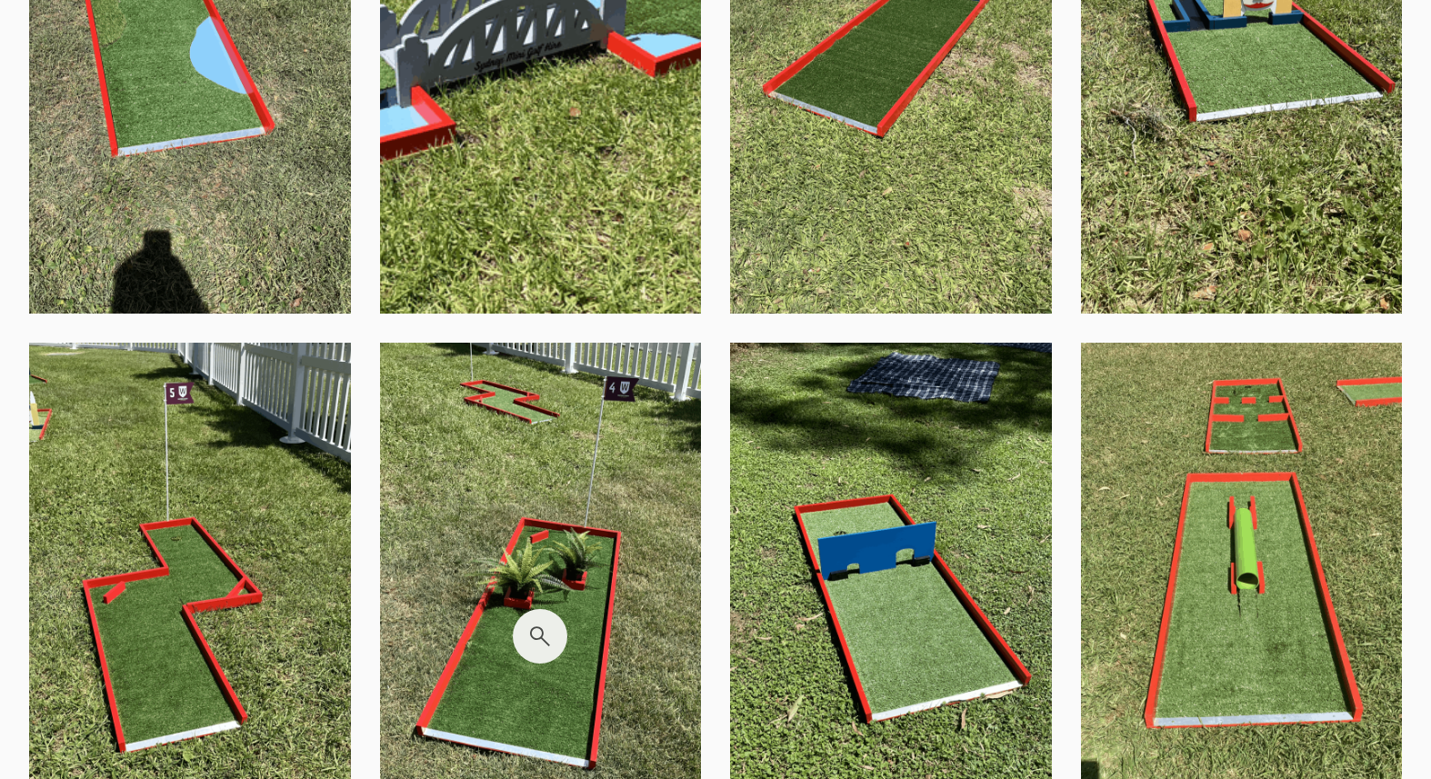
scroll to position [2685, 0]
